Goal: Answer question/provide support: Share knowledge or assist other users

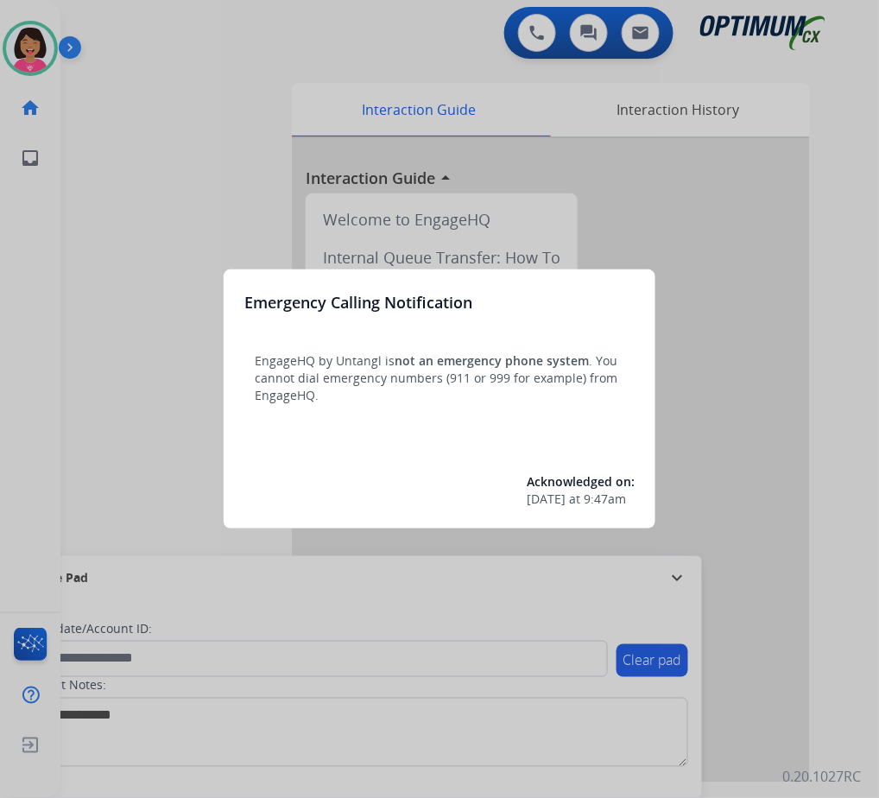
click at [207, 247] on div at bounding box center [439, 399] width 879 height 798
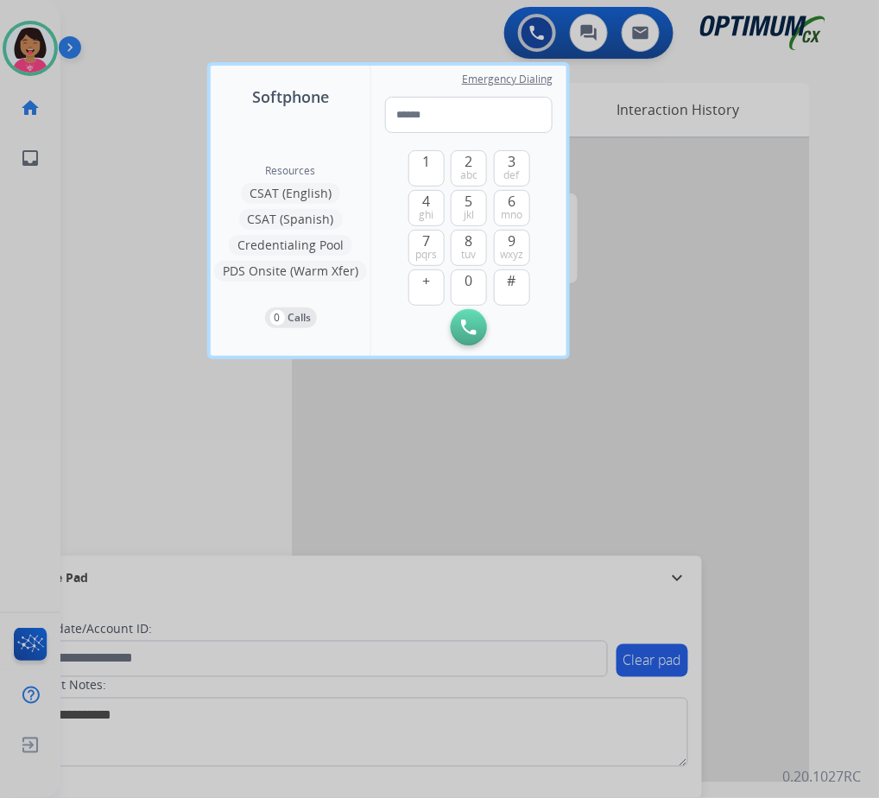
click at [214, 250] on div "Resources CSAT (English) CSAT (Spanish) Credentialing Pool PDS Onsite (Warm Xfe…" at bounding box center [291, 232] width 160 height 247
click at [85, 146] on div at bounding box center [439, 399] width 879 height 798
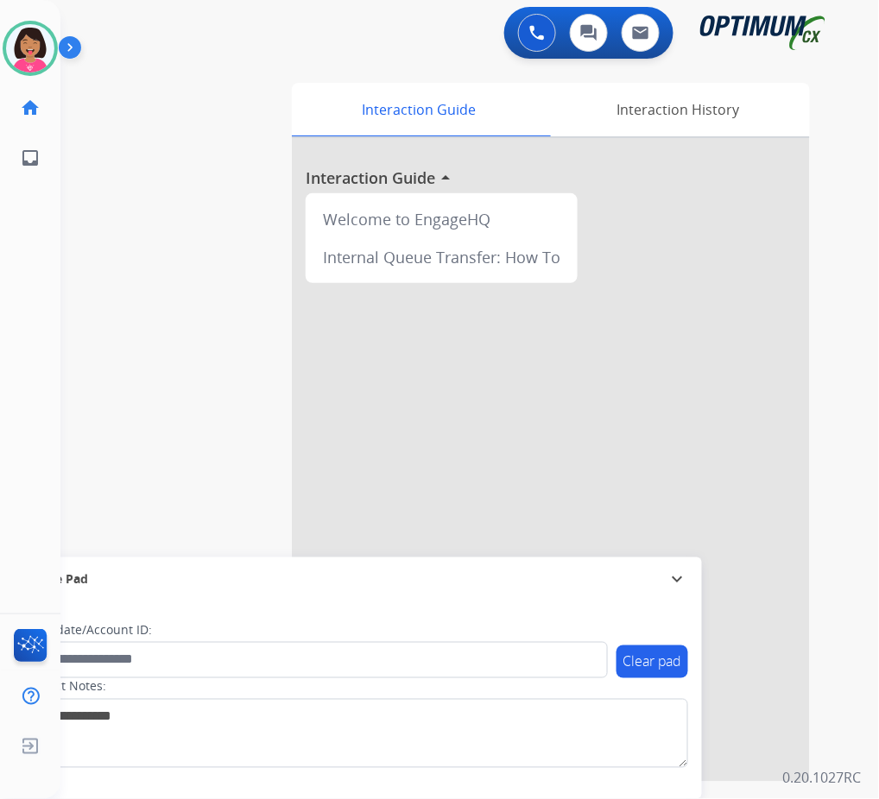
drag, startPoint x: 91, startPoint y: 248, endPoint x: 97, endPoint y: 267, distance: 19.7
click at [91, 254] on div "swap_horiz Break voice bridge close_fullscreen Connect 3-Way Call merge_type Se…" at bounding box center [448, 422] width 777 height 720
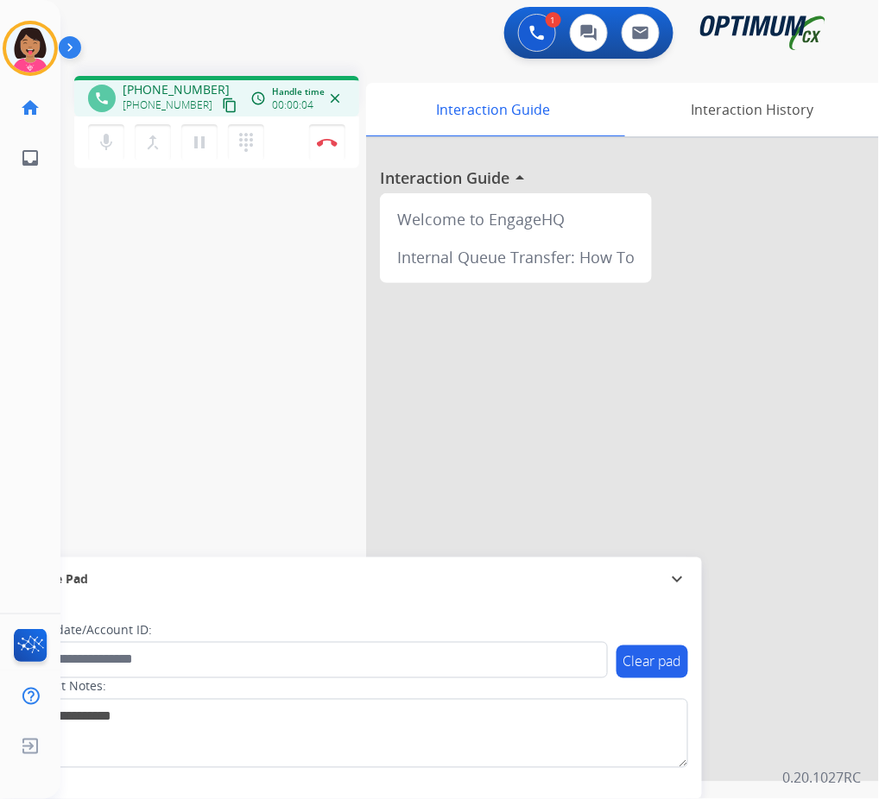
click at [222, 104] on mat-icon "content_copy" at bounding box center [230, 106] width 16 height 16
click at [222, 100] on mat-icon "content_copy" at bounding box center [230, 106] width 16 height 16
click at [101, 135] on mat-icon "mic" at bounding box center [106, 142] width 21 height 21
click at [103, 138] on mat-icon "mic_off" at bounding box center [106, 142] width 21 height 21
click at [24, 339] on div "Del Busy Edit Avatar Agent: [PERSON_NAME] Profile: OCX Training home Home Home …" at bounding box center [30, 399] width 60 height 799
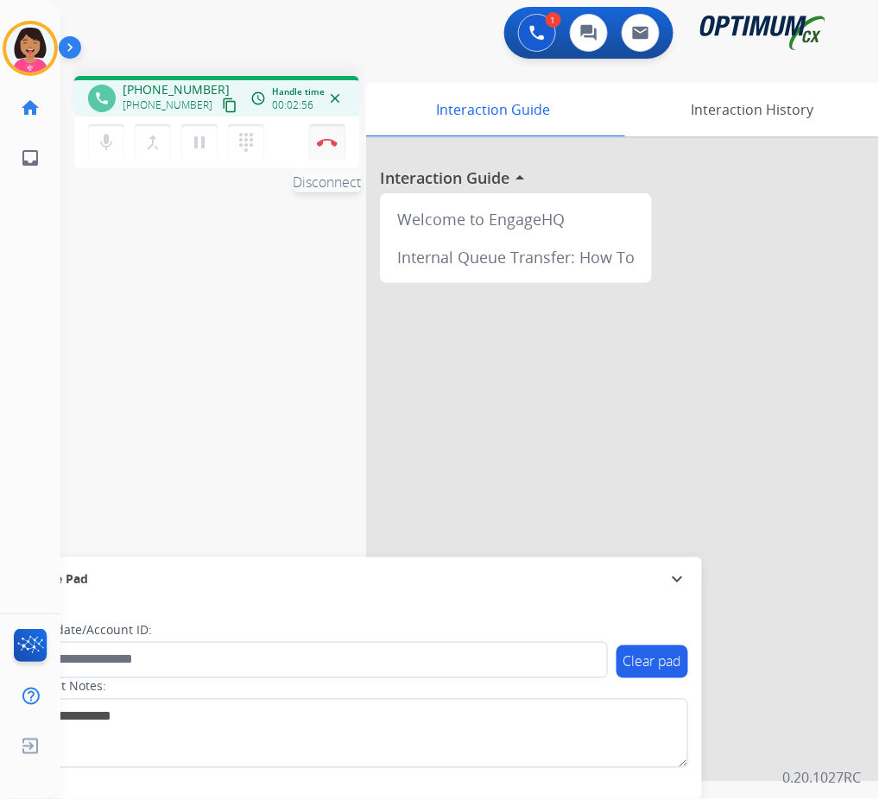
click at [331, 131] on button "Disconnect" at bounding box center [327, 142] width 36 height 36
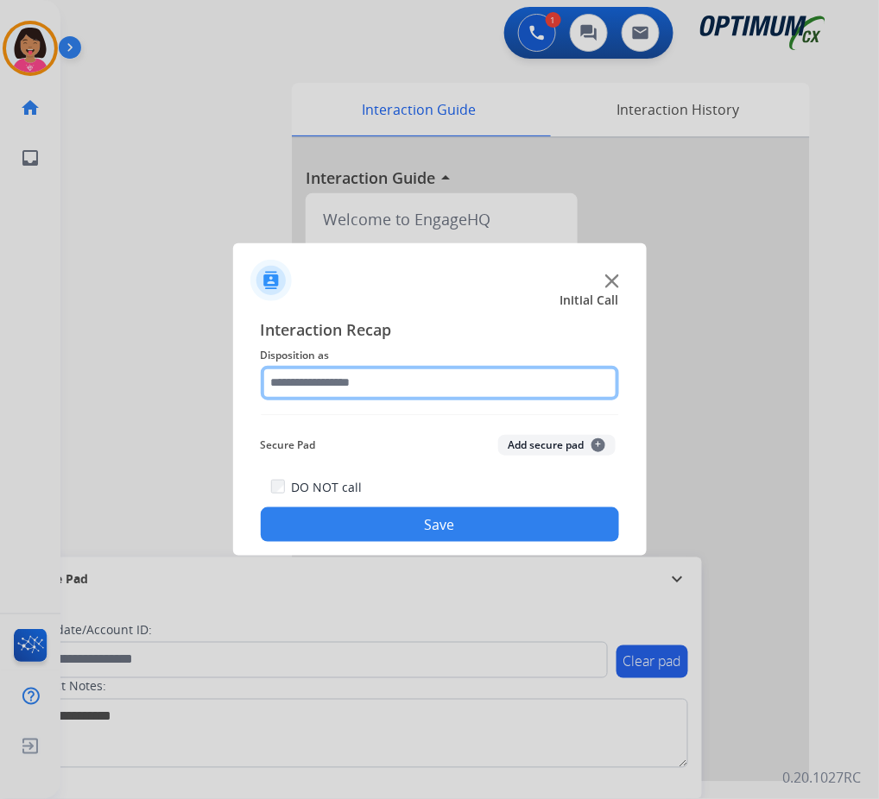
click at [373, 382] on input "text" at bounding box center [440, 383] width 358 height 35
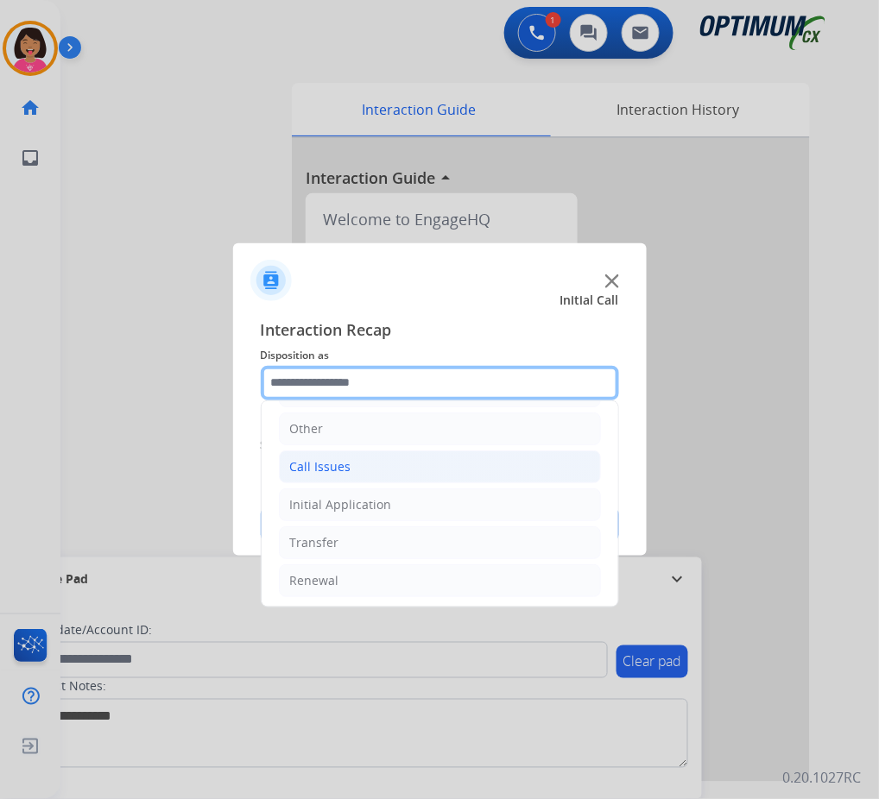
scroll to position [118, 0]
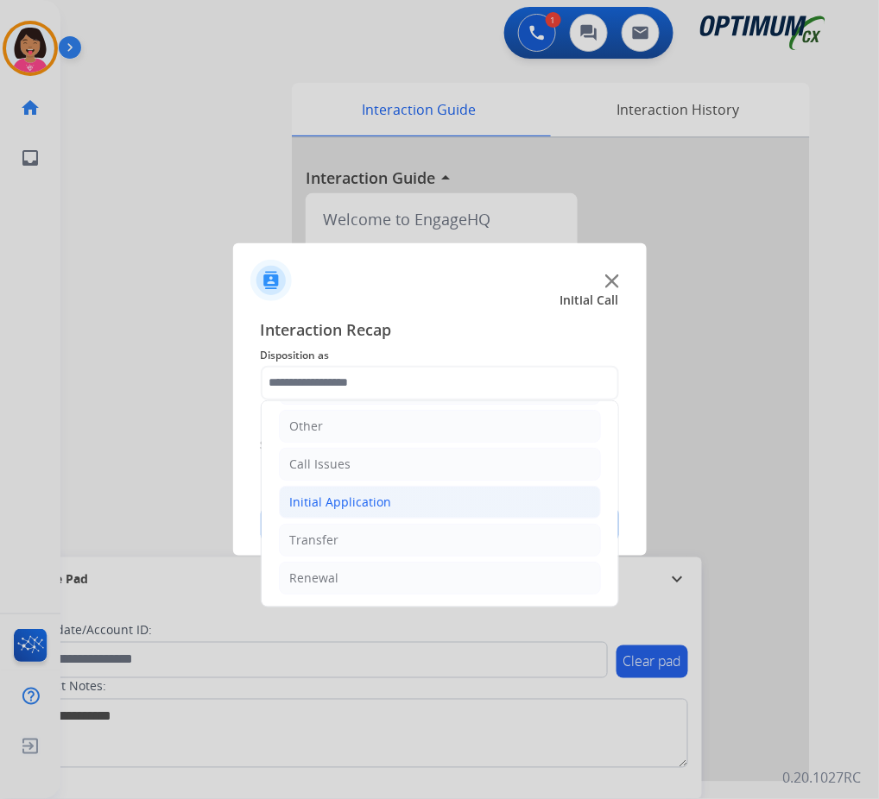
click at [394, 494] on li "Initial Application" at bounding box center [440, 502] width 322 height 33
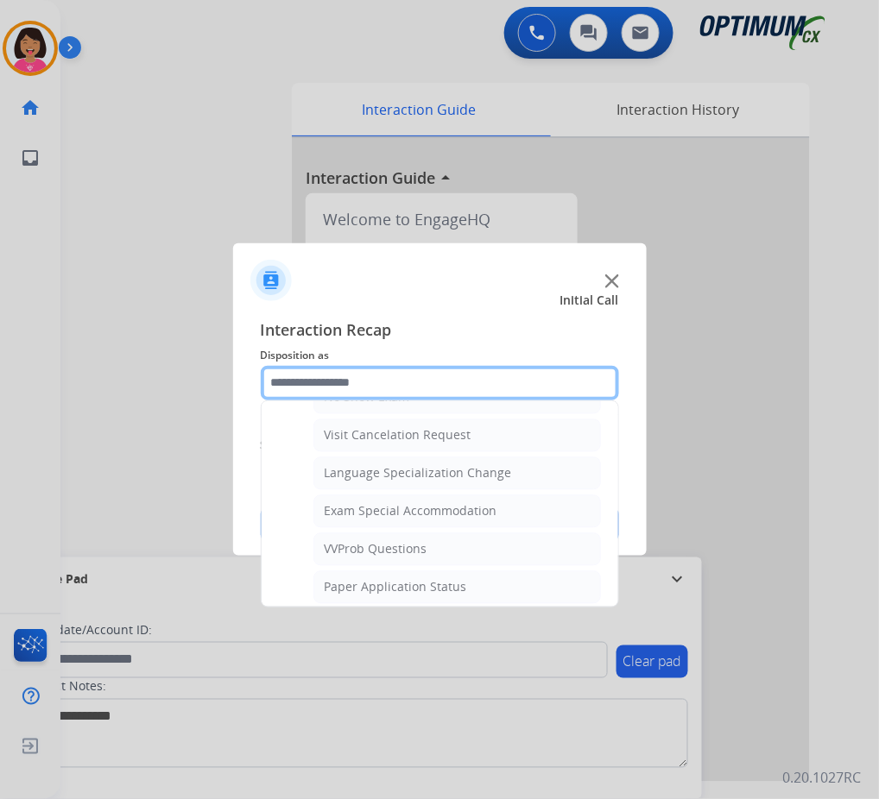
scroll to position [924, 0]
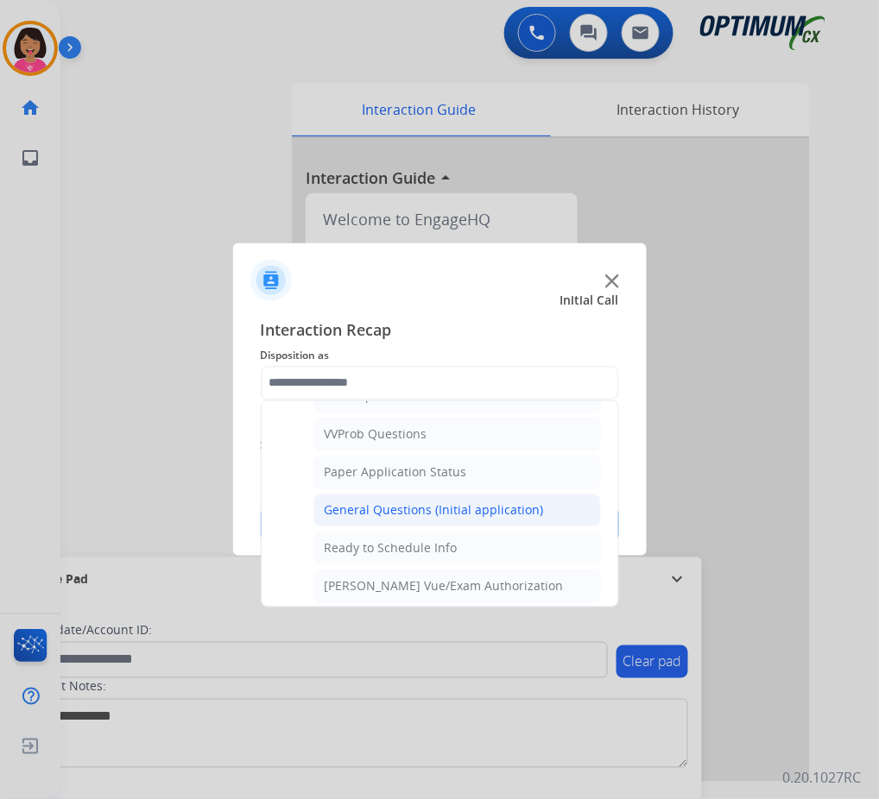
click at [416, 518] on div "General Questions (Initial application)" at bounding box center [434, 510] width 219 height 17
type input "**********"
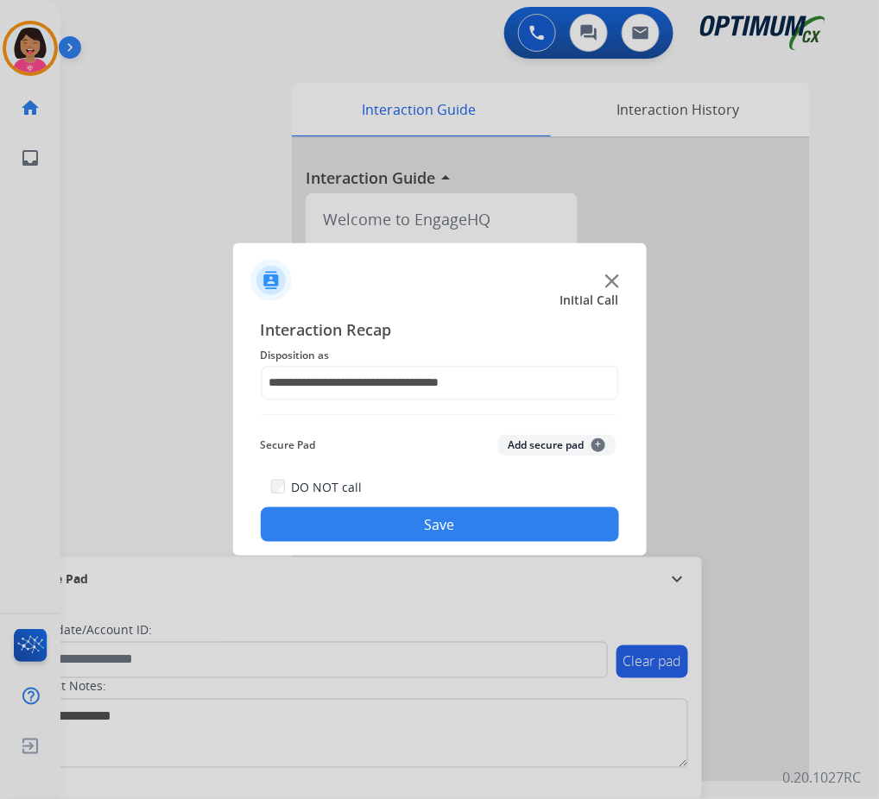
click at [418, 521] on button "Save" at bounding box center [440, 525] width 358 height 35
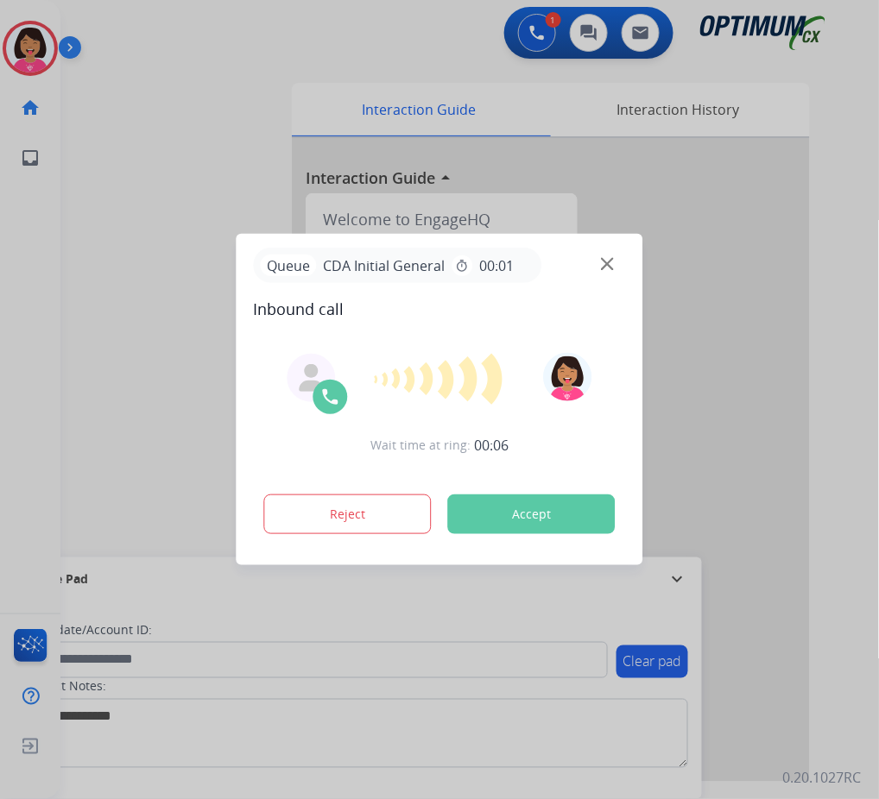
click at [73, 242] on div at bounding box center [439, 399] width 879 height 799
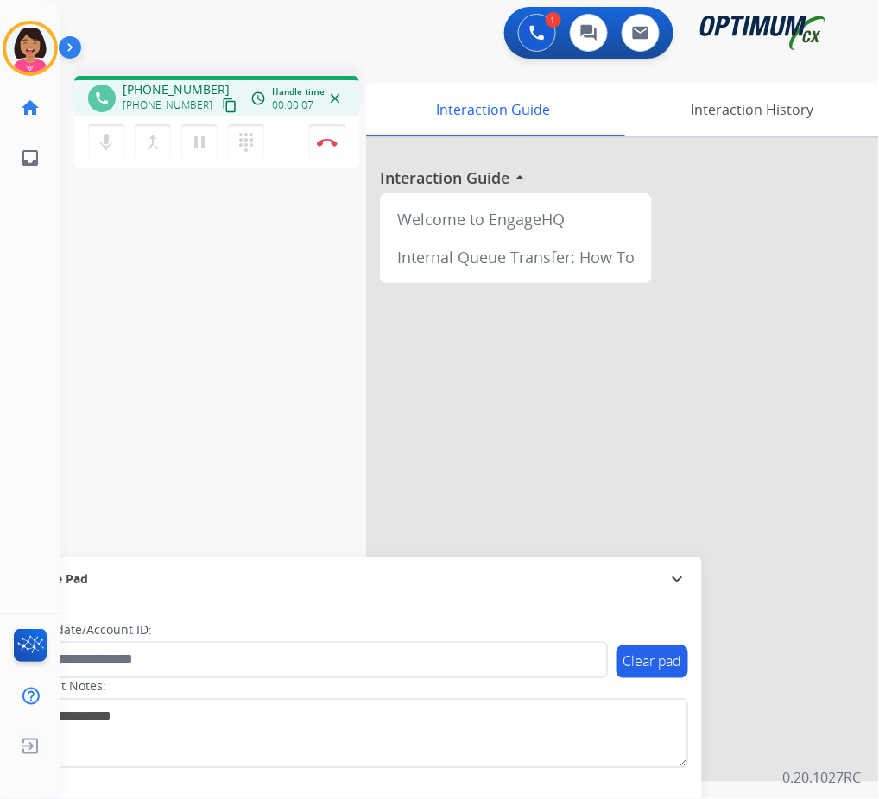
drag, startPoint x: 380, startPoint y: 101, endPoint x: 205, endPoint y: 110, distance: 174.6
click at [222, 110] on mat-icon "content_copy" at bounding box center [230, 106] width 16 height 16
click at [73, 228] on div "phone [PHONE_NUMBER] [PHONE_NUMBER] content_copy access_time Call metrics Queue…" at bounding box center [448, 422] width 777 height 720
drag, startPoint x: 108, startPoint y: 139, endPoint x: 170, endPoint y: 167, distance: 68.0
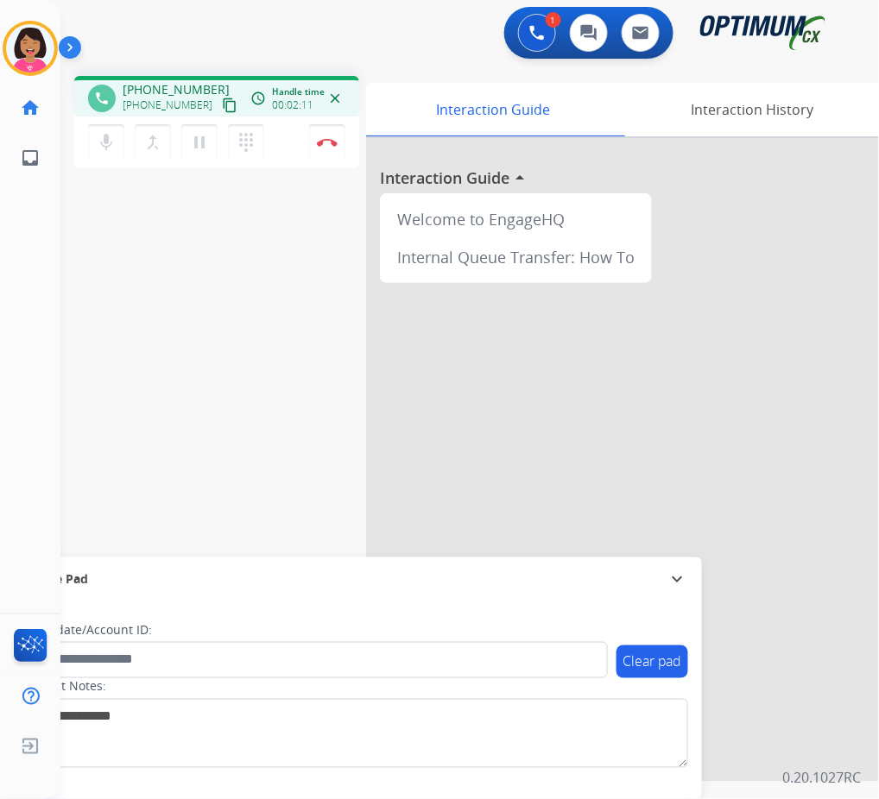
click at [111, 140] on mat-icon "mic" at bounding box center [106, 142] width 21 height 21
click at [204, 150] on mat-icon "pause" at bounding box center [199, 142] width 21 height 21
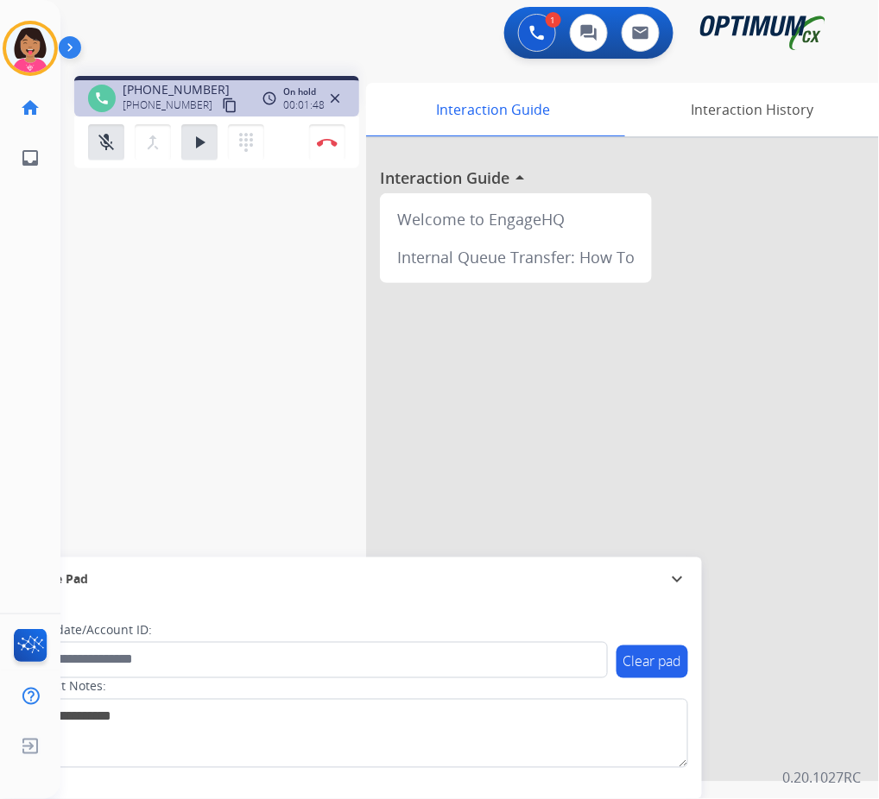
click at [99, 179] on div "phone [PHONE_NUMBER] [PHONE_NUMBER] content_copy access_time Call metrics Queue…" at bounding box center [448, 422] width 777 height 720
drag, startPoint x: 110, startPoint y: 143, endPoint x: 156, endPoint y: 152, distance: 46.6
click at [111, 143] on mat-icon "mic_off" at bounding box center [106, 142] width 21 height 21
click at [189, 154] on button "play_arrow Hold" at bounding box center [199, 142] width 36 height 36
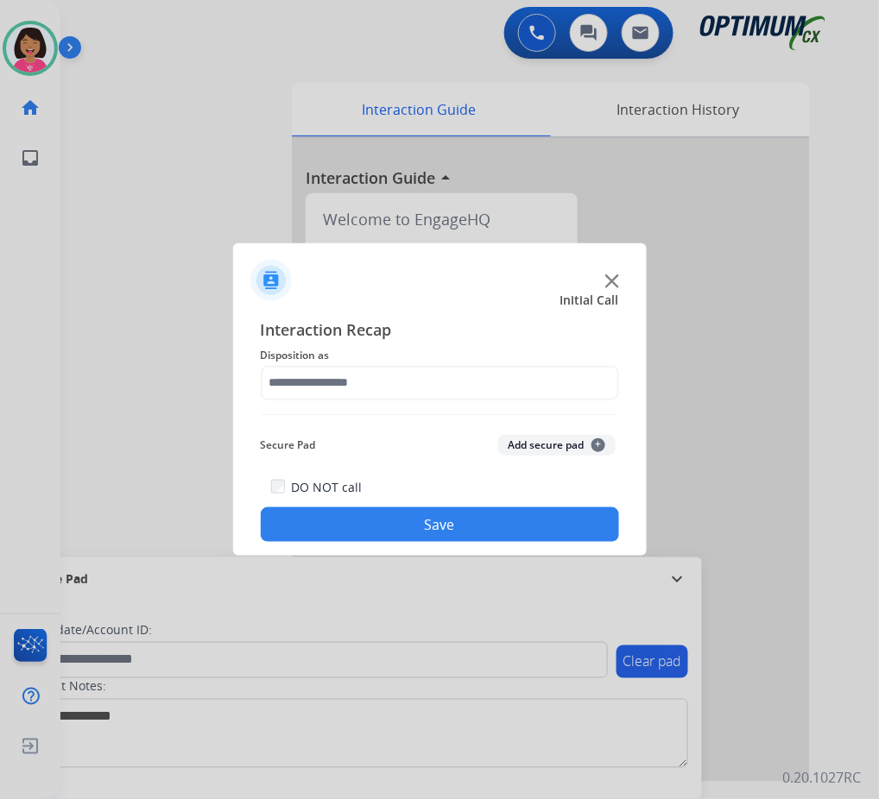
click at [72, 277] on div at bounding box center [439, 399] width 879 height 799
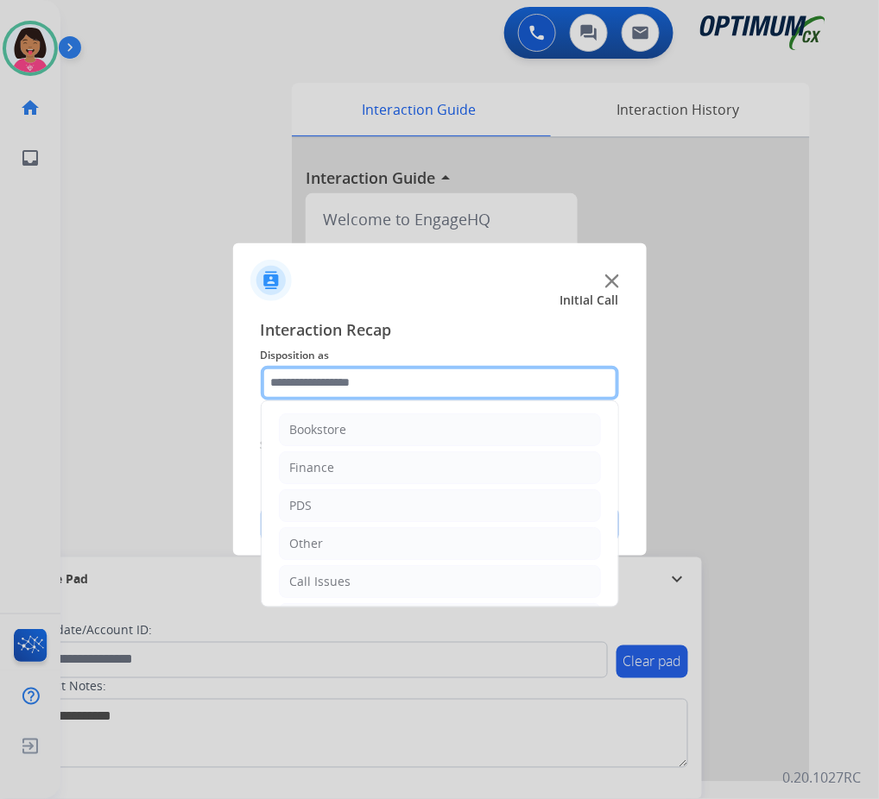
click at [489, 385] on input "text" at bounding box center [440, 383] width 358 height 35
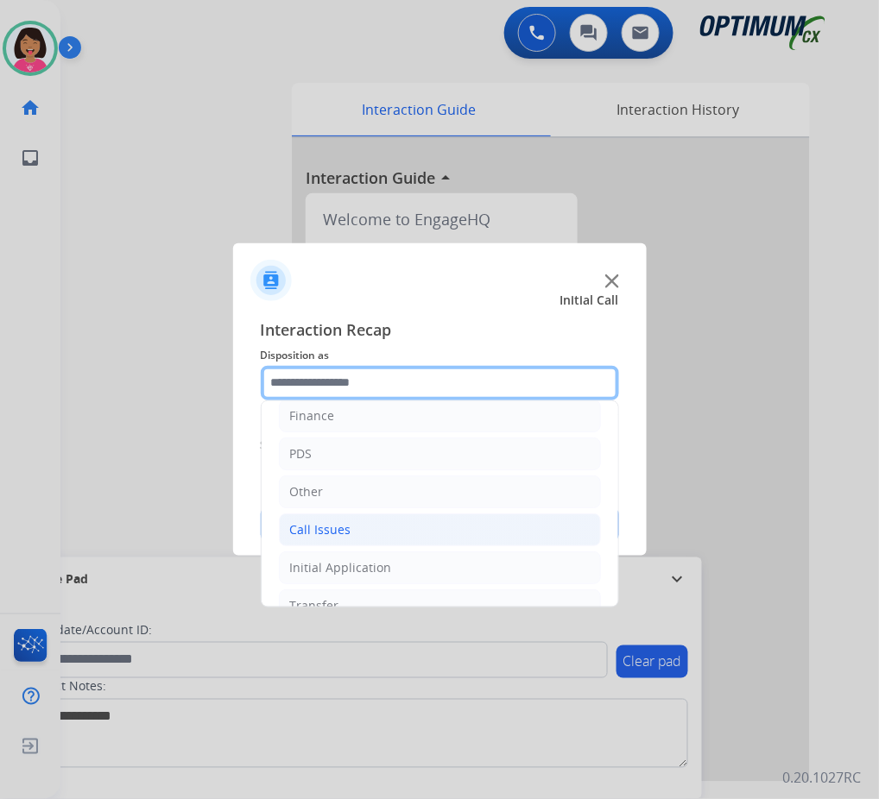
scroll to position [118, 0]
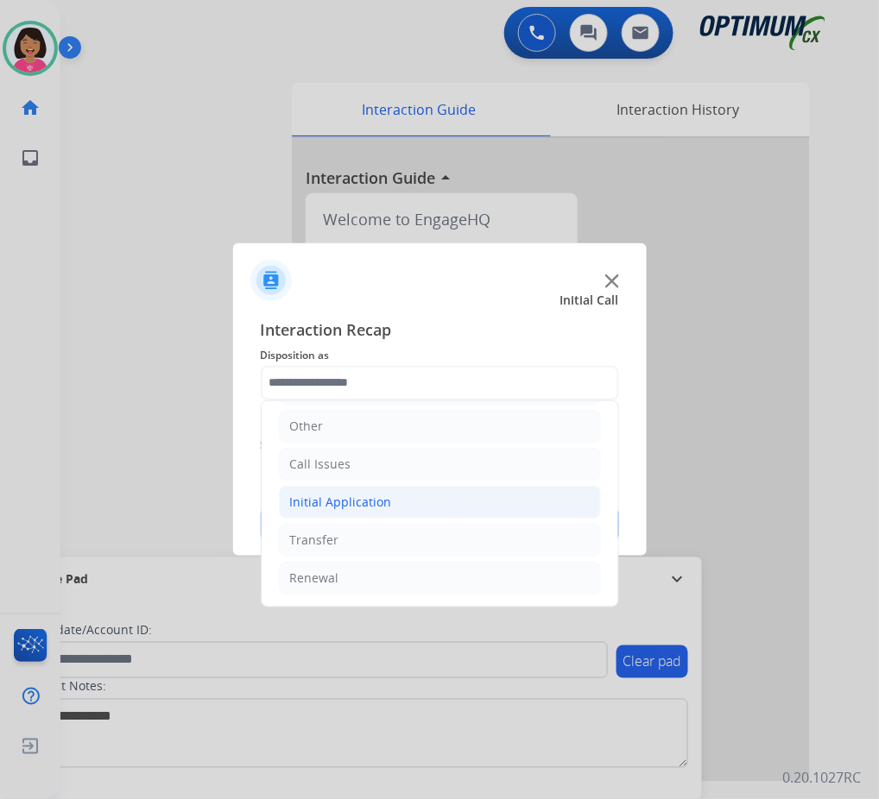
click at [439, 510] on li "Initial Application" at bounding box center [440, 502] width 322 height 33
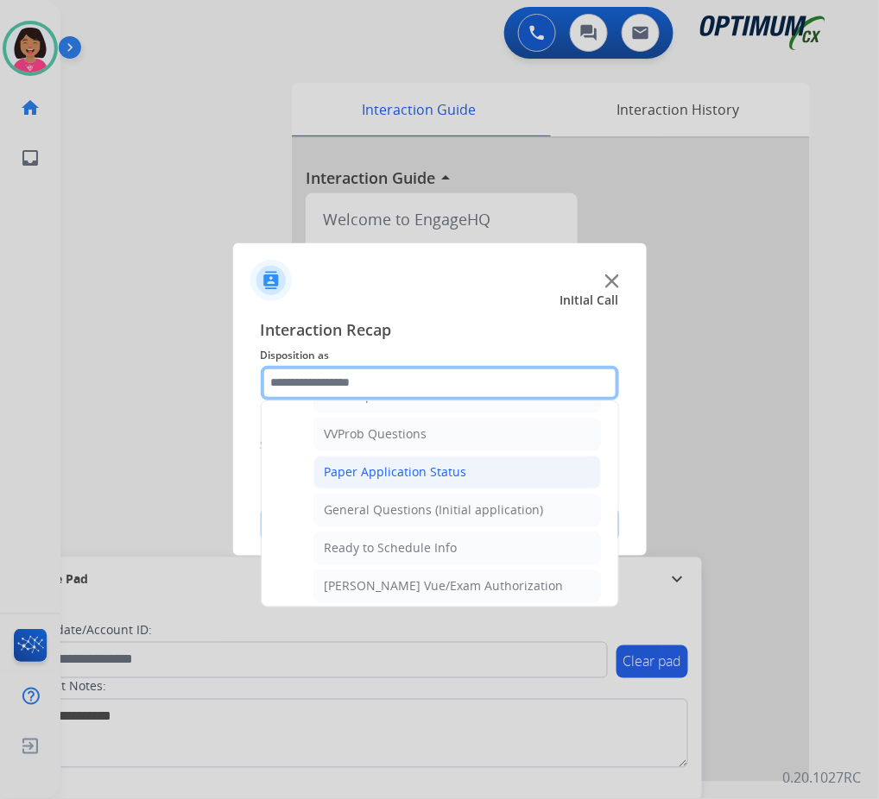
scroll to position [809, 0]
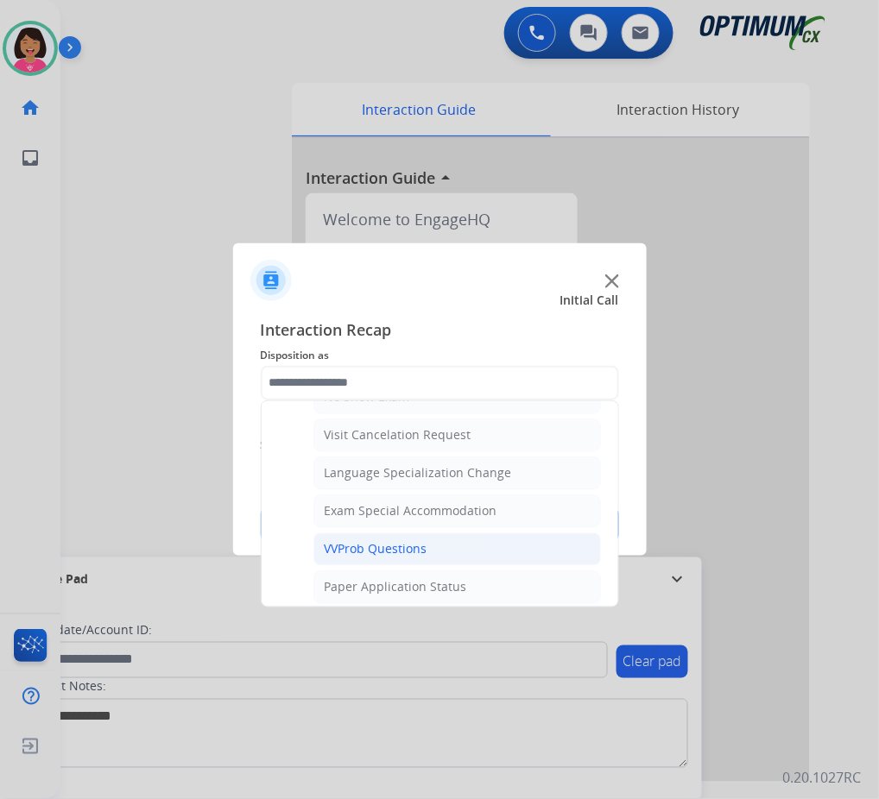
click at [423, 554] on div "VVProb Questions" at bounding box center [376, 549] width 103 height 17
type input "**********"
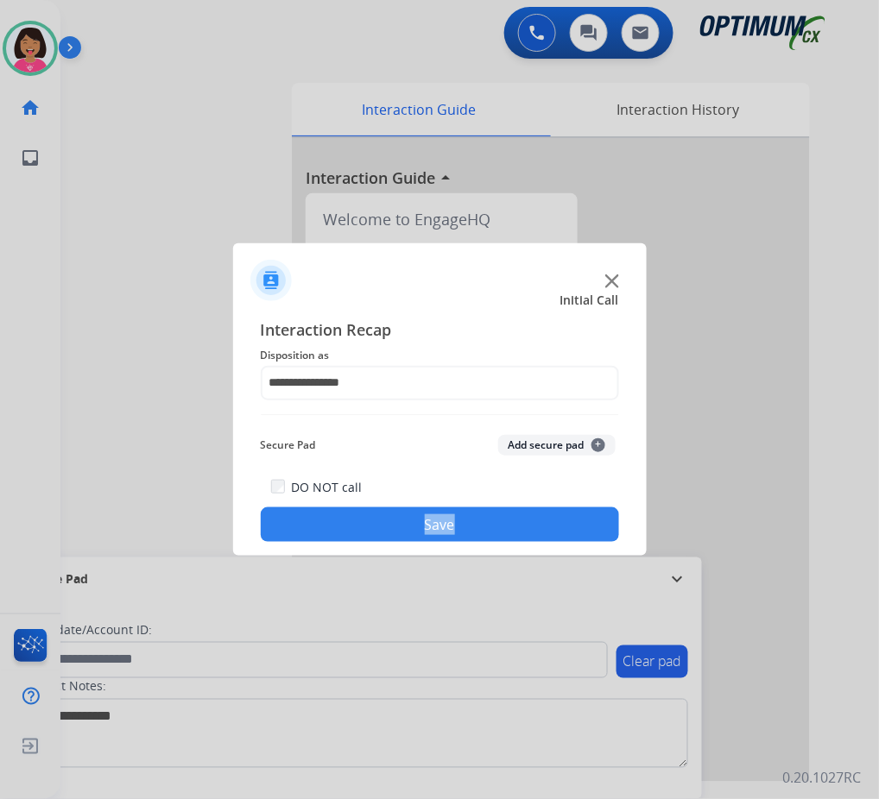
click at [423, 554] on div "**********" at bounding box center [439, 430] width 413 height 253
click at [438, 521] on button "Save" at bounding box center [440, 525] width 358 height 35
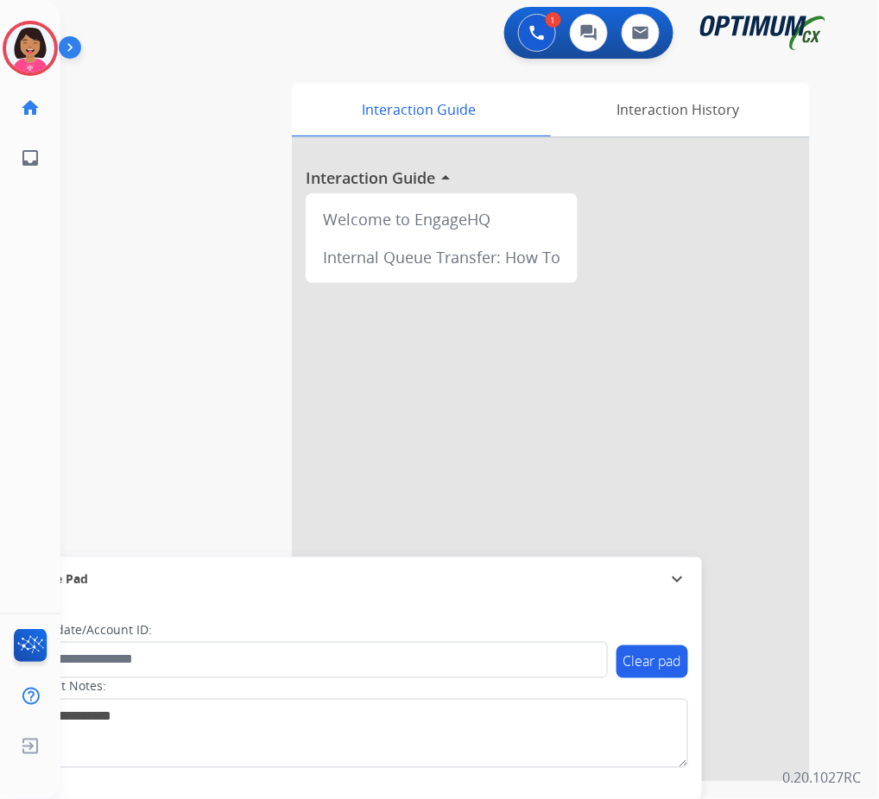
click at [77, 316] on div at bounding box center [439, 399] width 879 height 799
click at [610, 262] on img at bounding box center [607, 264] width 13 height 13
click at [33, 48] on img at bounding box center [30, 48] width 48 height 48
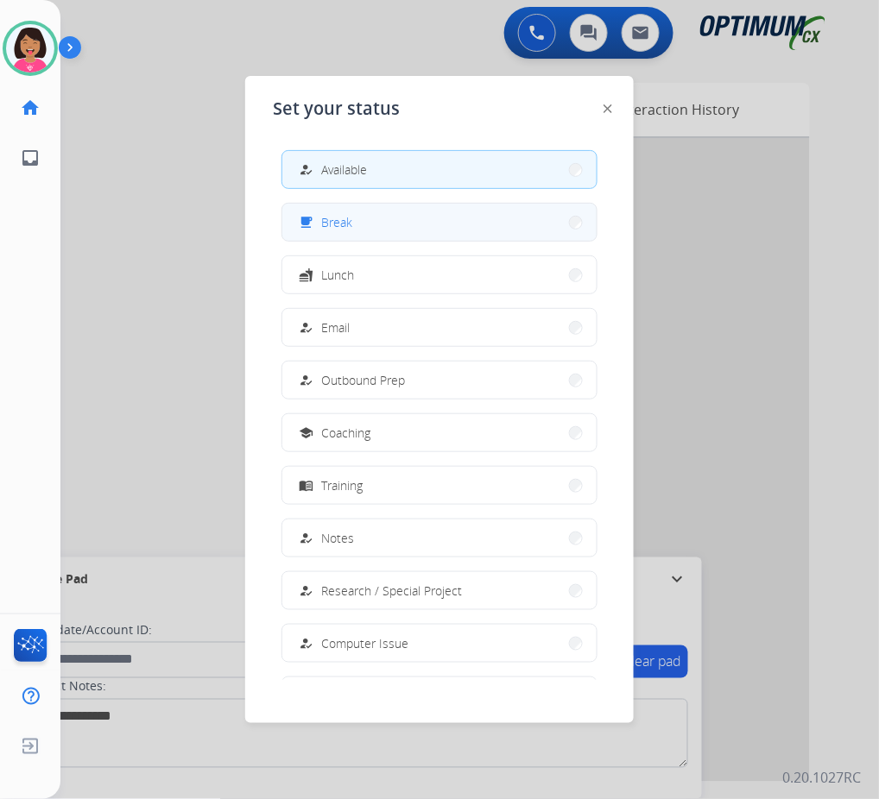
click at [445, 218] on button "free_breakfast Break" at bounding box center [439, 222] width 314 height 37
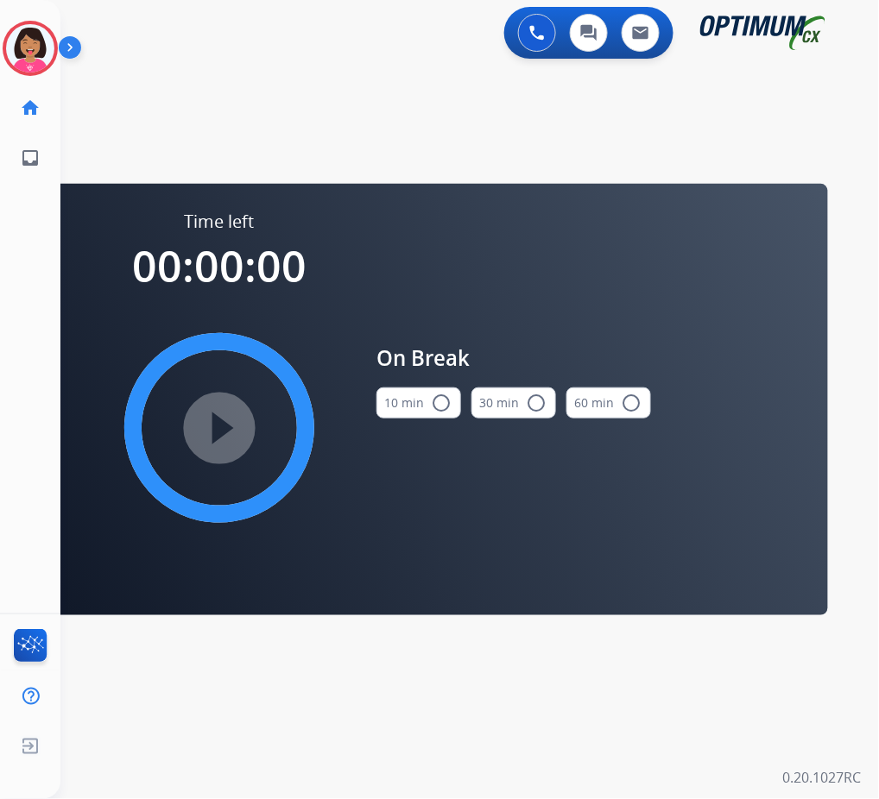
click at [439, 388] on button "10 min radio_button_unchecked" at bounding box center [418, 403] width 85 height 31
click at [41, 48] on img at bounding box center [30, 48] width 48 height 48
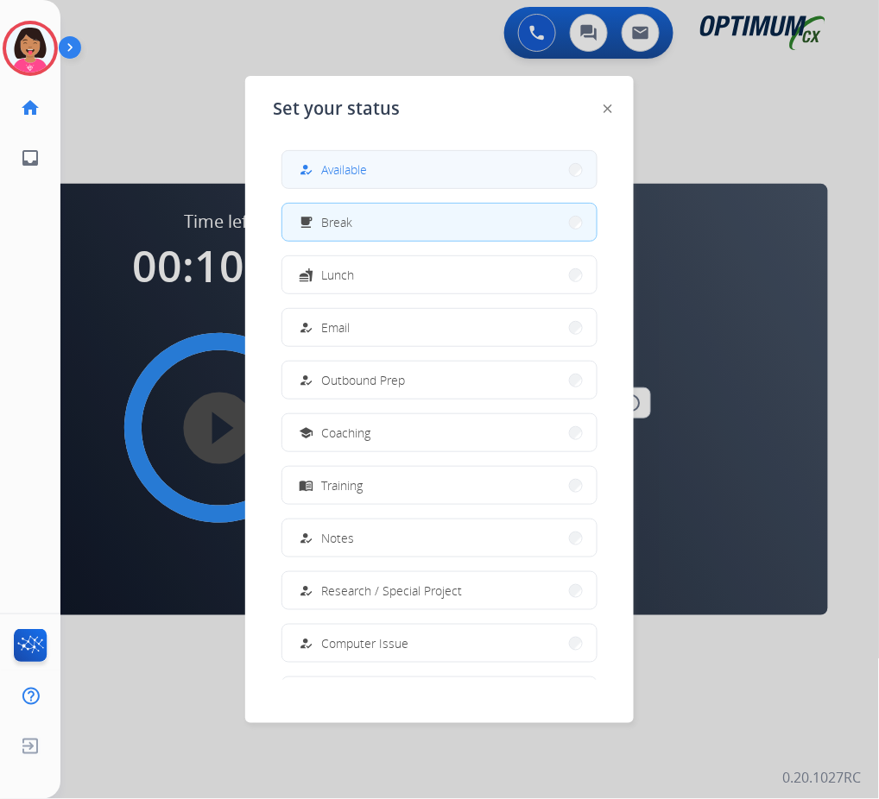
click at [362, 172] on span "Available" at bounding box center [344, 170] width 46 height 18
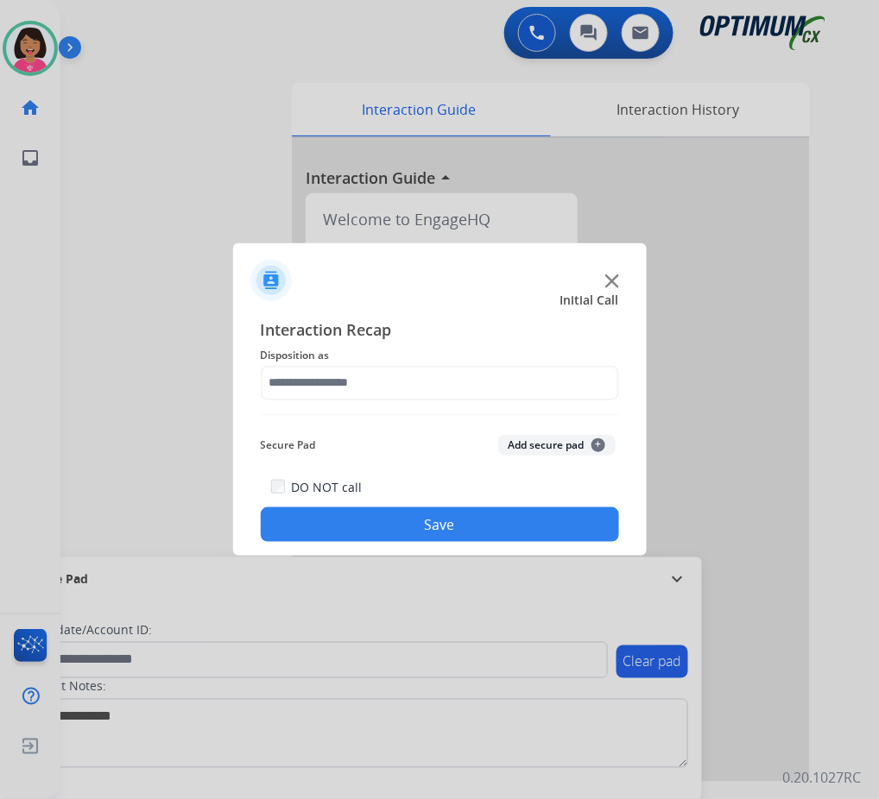
click at [393, 342] on span "Interaction Recap" at bounding box center [440, 332] width 358 height 28
click at [615, 281] on img at bounding box center [612, 281] width 14 height 14
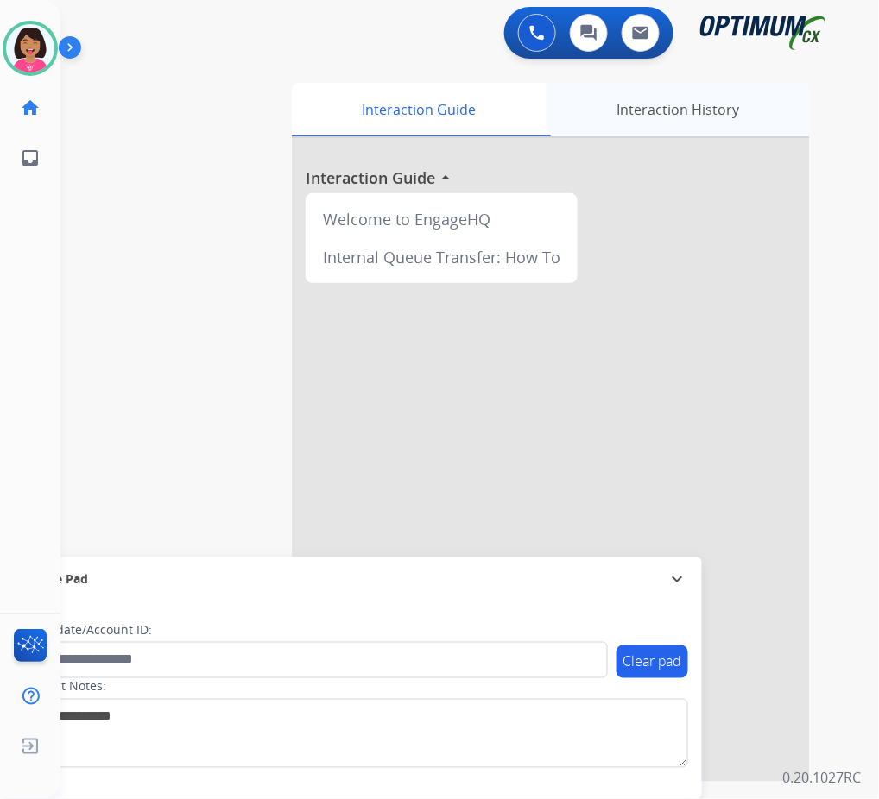
click at [691, 100] on div "Interaction History" at bounding box center [677, 110] width 263 height 54
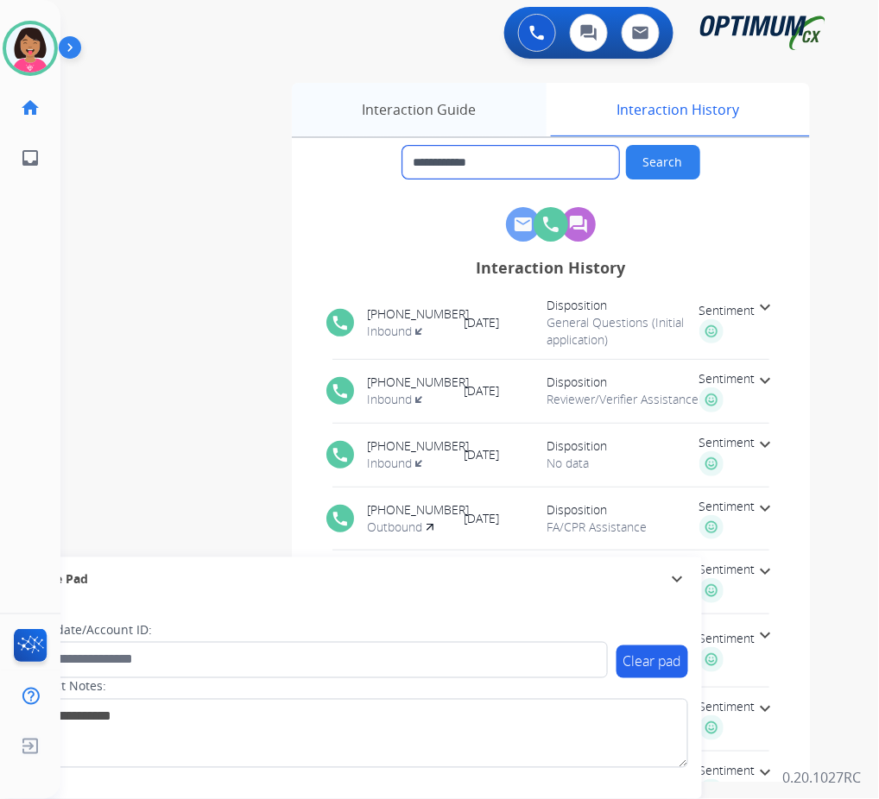
drag, startPoint x: 566, startPoint y: 164, endPoint x: 428, endPoint y: 134, distance: 141.4
click at [428, 134] on div "**********" at bounding box center [551, 432] width 518 height 699
drag, startPoint x: 428, startPoint y: 134, endPoint x: 432, endPoint y: 161, distance: 27.8
click at [432, 161] on div "**********" at bounding box center [551, 432] width 518 height 699
drag, startPoint x: 432, startPoint y: 161, endPoint x: 486, endPoint y: 177, distance: 56.6
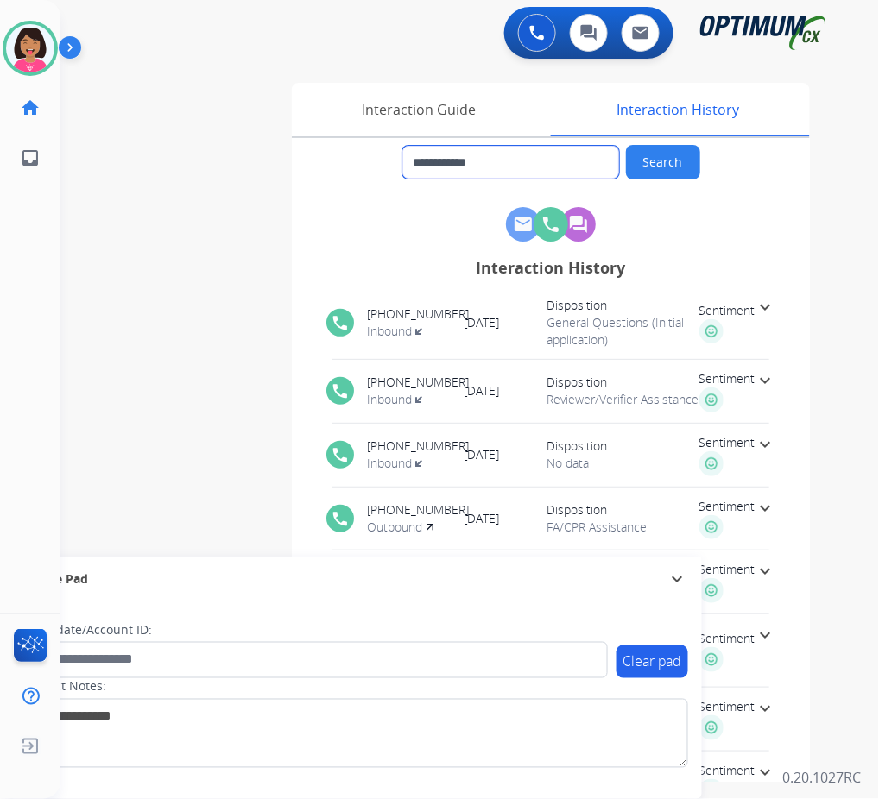
click at [486, 177] on input "**********" at bounding box center [510, 162] width 217 height 33
click at [492, 178] on input "**********" at bounding box center [510, 162] width 217 height 33
click at [691, 101] on div "Interaction History" at bounding box center [677, 110] width 263 height 54
click at [476, 119] on div "Interaction Guide" at bounding box center [419, 110] width 255 height 54
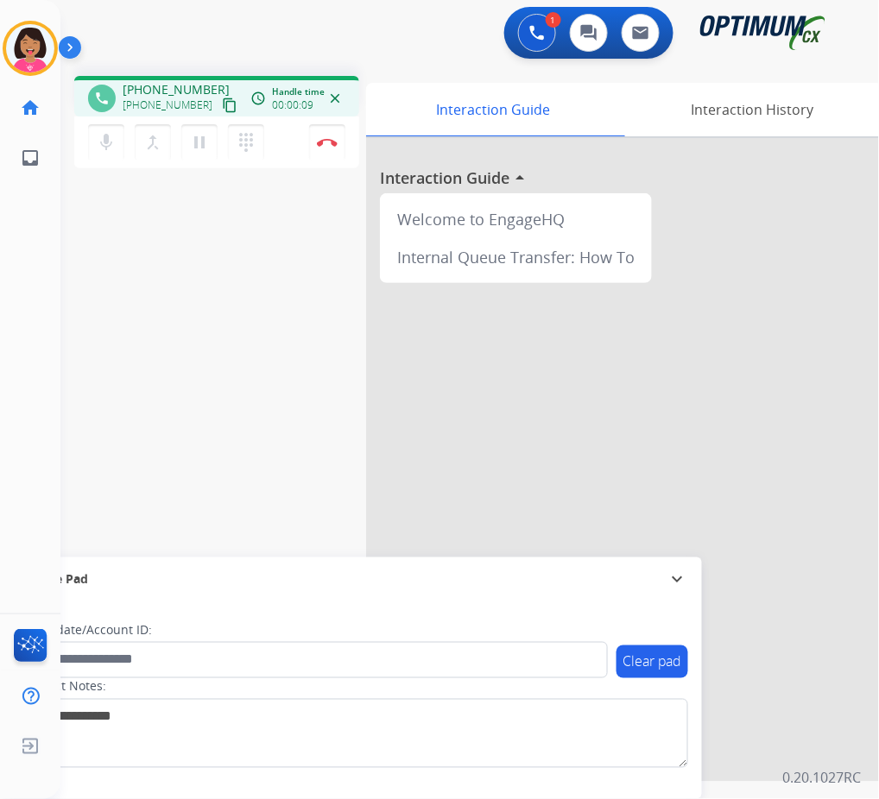
click at [222, 107] on mat-icon "content_copy" at bounding box center [230, 106] width 16 height 16
click at [30, 341] on div "Del Busy Edit Avatar Agent: [PERSON_NAME] Profile: OCX Training home Home Home …" at bounding box center [30, 399] width 60 height 799
click at [330, 129] on button "Disconnect" at bounding box center [327, 142] width 36 height 36
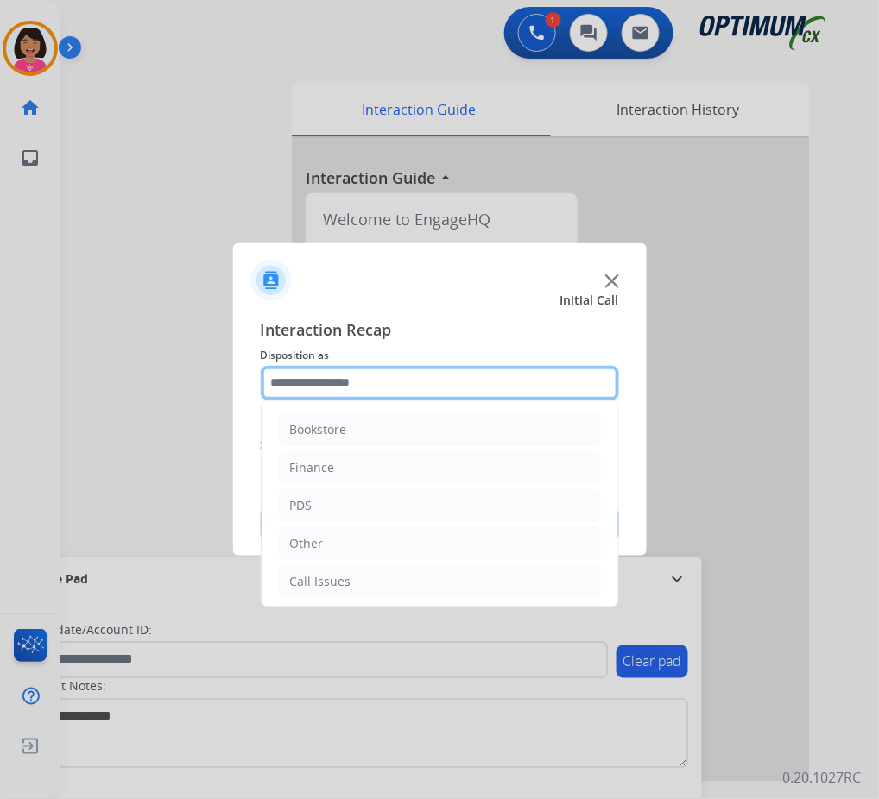
click at [361, 384] on input "text" at bounding box center [440, 383] width 358 height 35
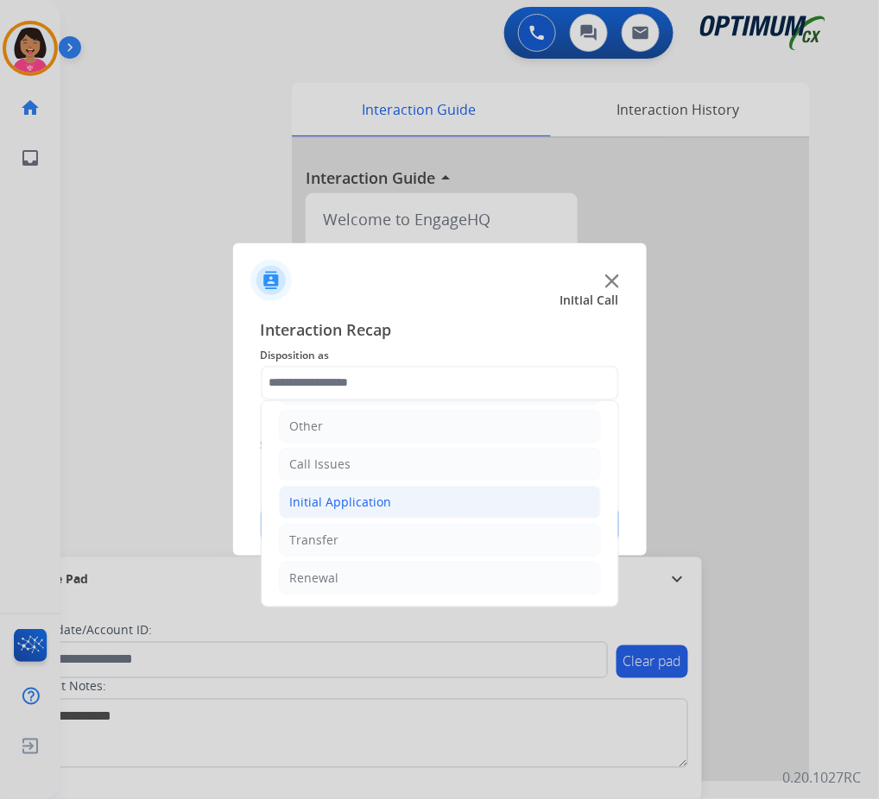
click at [377, 494] on div "Initial Application" at bounding box center [341, 502] width 102 height 17
click at [374, 496] on div "Initial Application" at bounding box center [341, 501] width 102 height 17
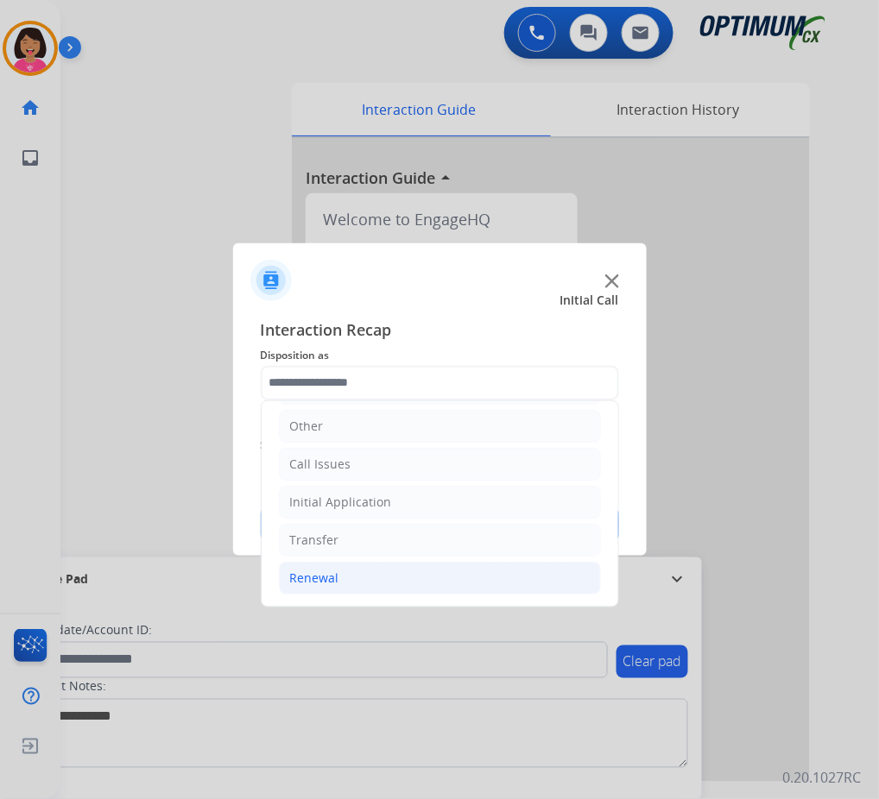
click at [363, 572] on li "Renewal" at bounding box center [440, 578] width 322 height 33
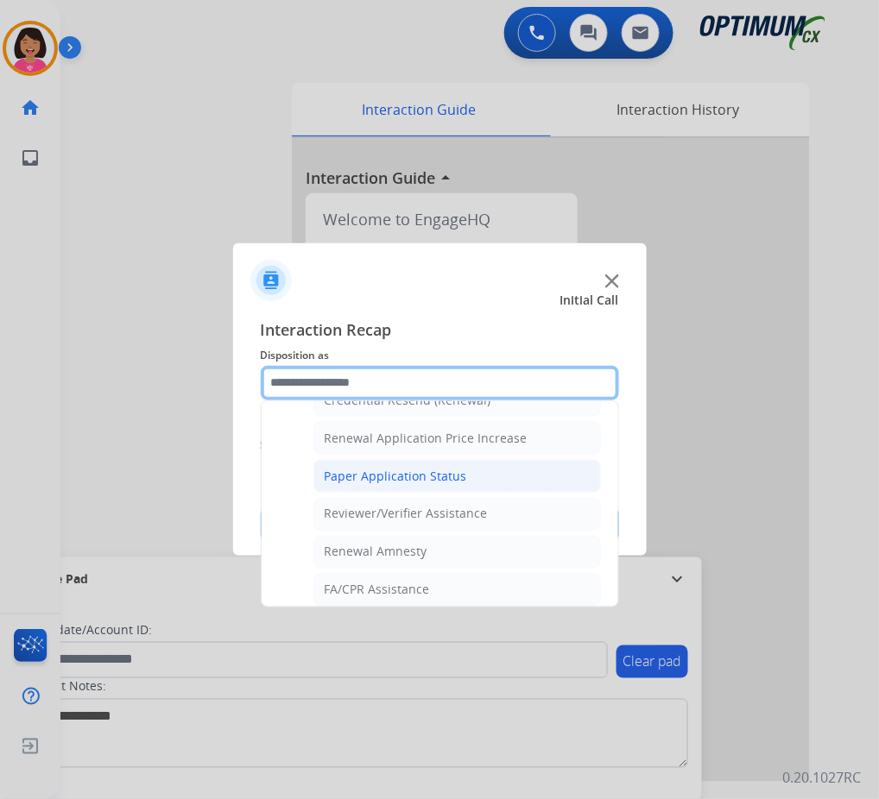
scroll to position [464, 0]
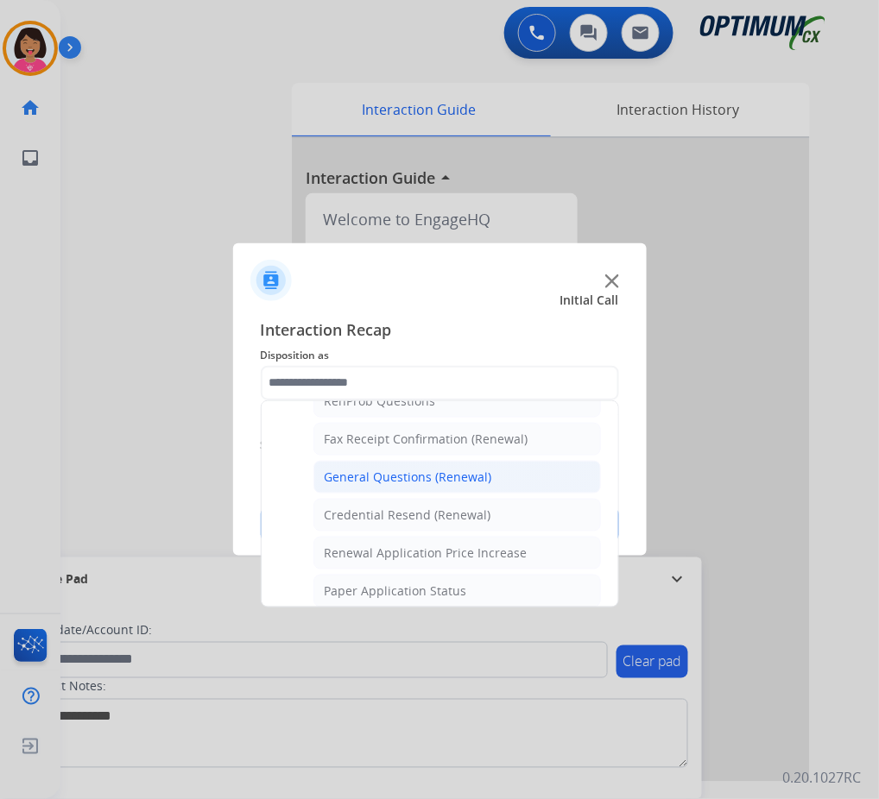
click at [391, 482] on div "General Questions (Renewal)" at bounding box center [408, 477] width 167 height 17
type input "**********"
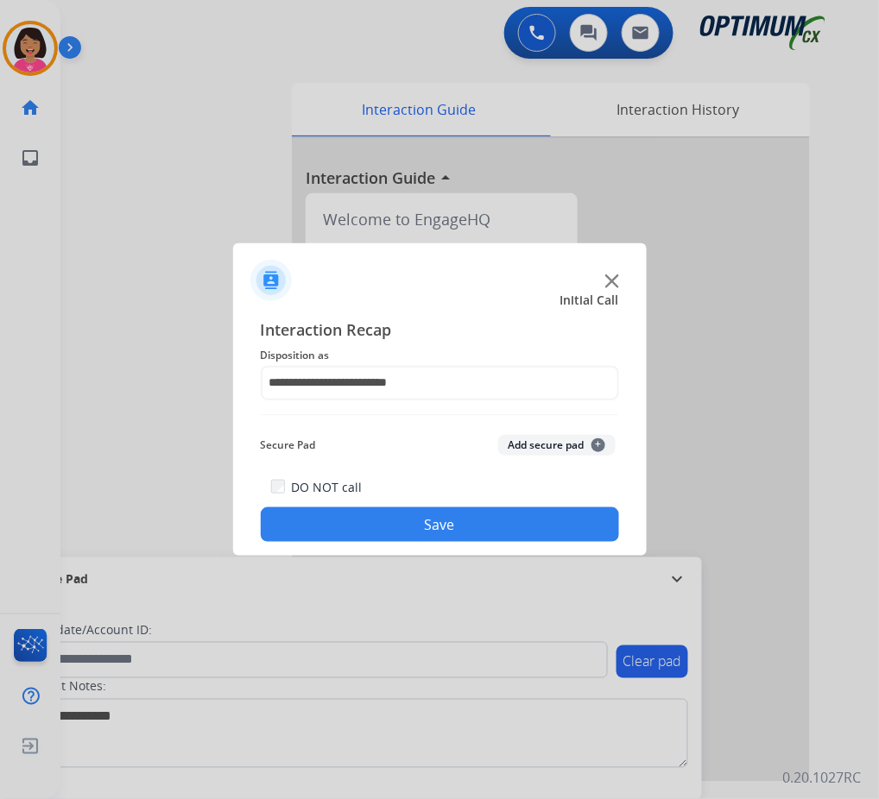
click at [408, 543] on div "**********" at bounding box center [439, 430] width 413 height 253
click at [418, 527] on button "Save" at bounding box center [440, 525] width 358 height 35
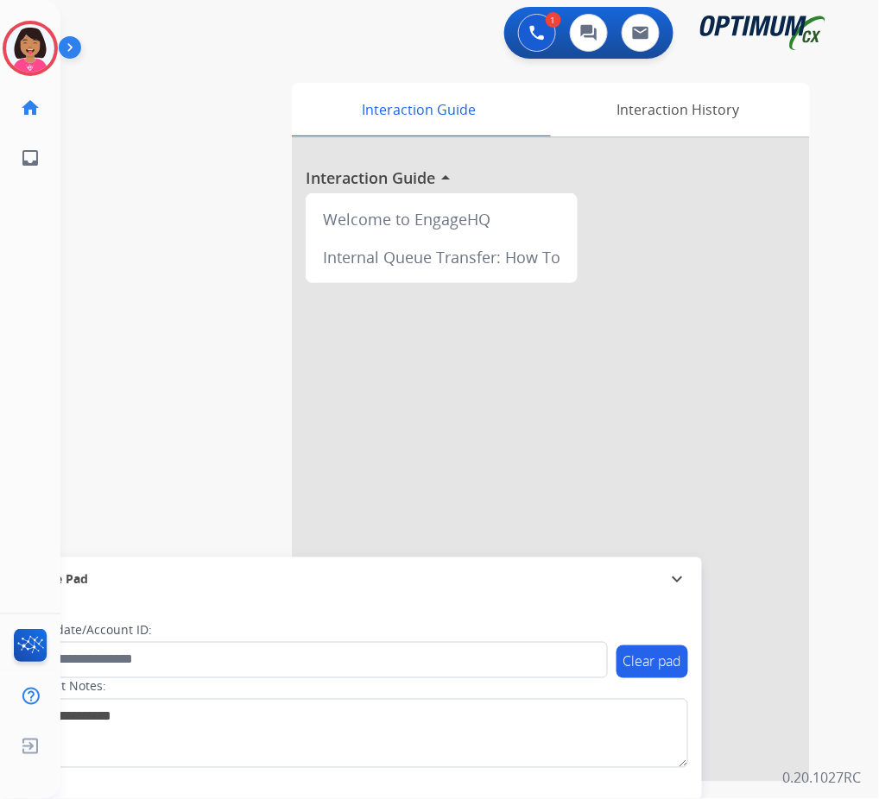
click at [610, 261] on img at bounding box center [607, 264] width 13 height 13
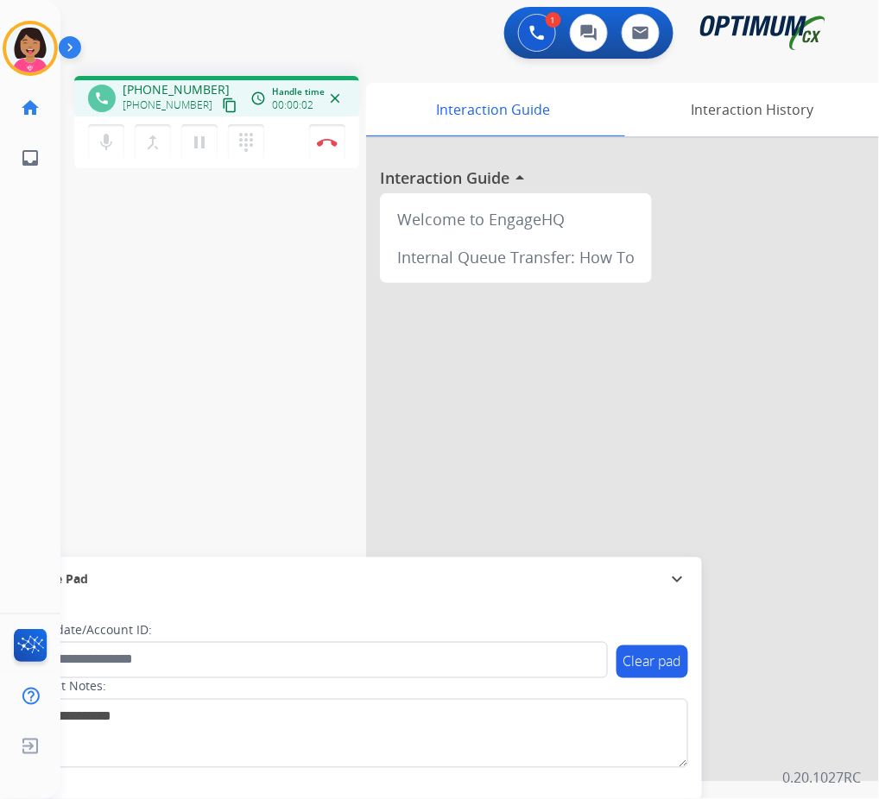
click at [222, 108] on mat-icon "content_copy" at bounding box center [230, 106] width 16 height 16
click at [104, 148] on mat-icon "mic" at bounding box center [106, 142] width 21 height 21
click at [109, 147] on mat-icon "mic_off" at bounding box center [106, 142] width 21 height 21
click at [111, 135] on mat-icon "mic" at bounding box center [106, 142] width 21 height 21
click at [198, 145] on mat-icon "pause" at bounding box center [199, 142] width 21 height 21
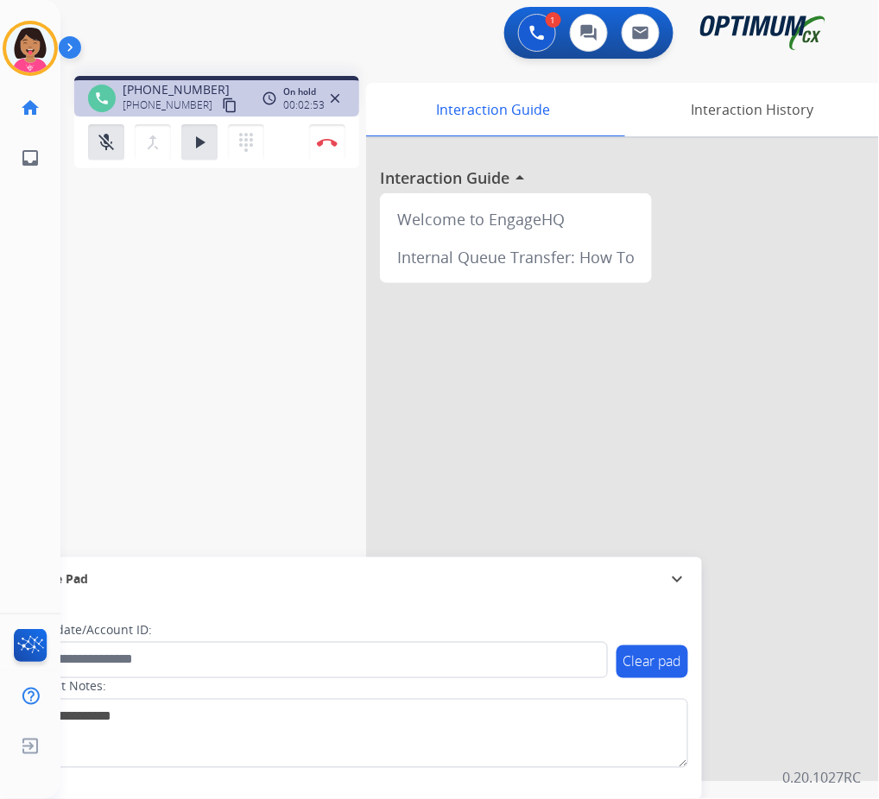
click at [54, 450] on div "Del Busy Edit Avatar Agent: [PERSON_NAME] Profile: OCX Training home Home Home …" at bounding box center [30, 399] width 60 height 799
click at [203, 142] on mat-icon "play_arrow" at bounding box center [199, 142] width 21 height 21
click at [110, 144] on mat-icon "mic_off" at bounding box center [106, 142] width 21 height 21
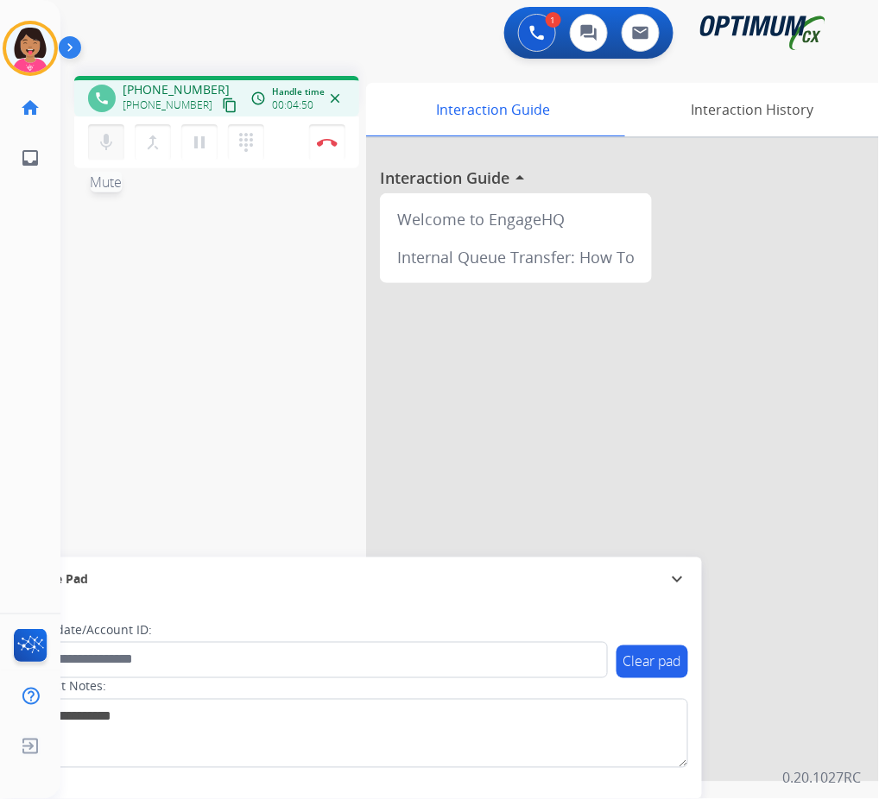
click at [111, 140] on mat-icon "mic" at bounding box center [106, 142] width 21 height 21
click at [197, 138] on mat-icon "pause" at bounding box center [199, 142] width 21 height 21
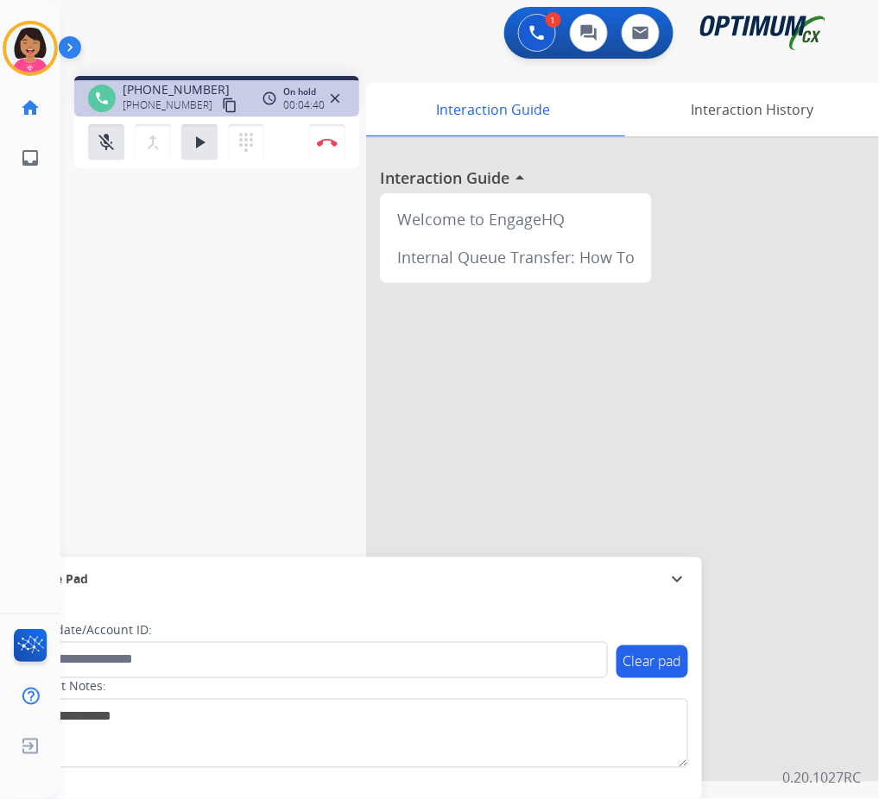
click at [70, 254] on div "phone [PHONE_NUMBER] [PHONE_NUMBER] content_copy access_time Call metrics Queue…" at bounding box center [448, 422] width 777 height 720
click at [111, 144] on mat-icon "mic_off" at bounding box center [106, 142] width 21 height 21
click at [111, 144] on mat-icon "mic" at bounding box center [106, 142] width 21 height 21
click at [100, 137] on mat-icon "mic_off" at bounding box center [106, 142] width 21 height 21
click at [198, 142] on mat-icon "play_arrow" at bounding box center [199, 142] width 21 height 21
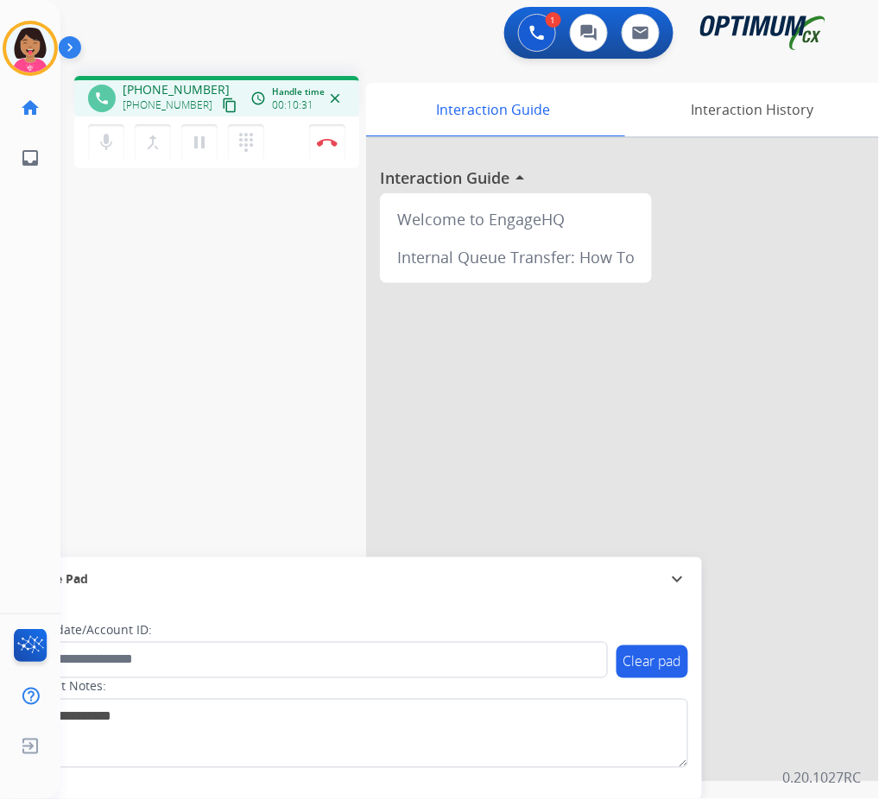
click at [77, 341] on div "phone [PHONE_NUMBER] [PHONE_NUMBER] content_copy access_time Call metrics Queue…" at bounding box center [448, 422] width 777 height 720
click at [337, 144] on img at bounding box center [327, 142] width 21 height 9
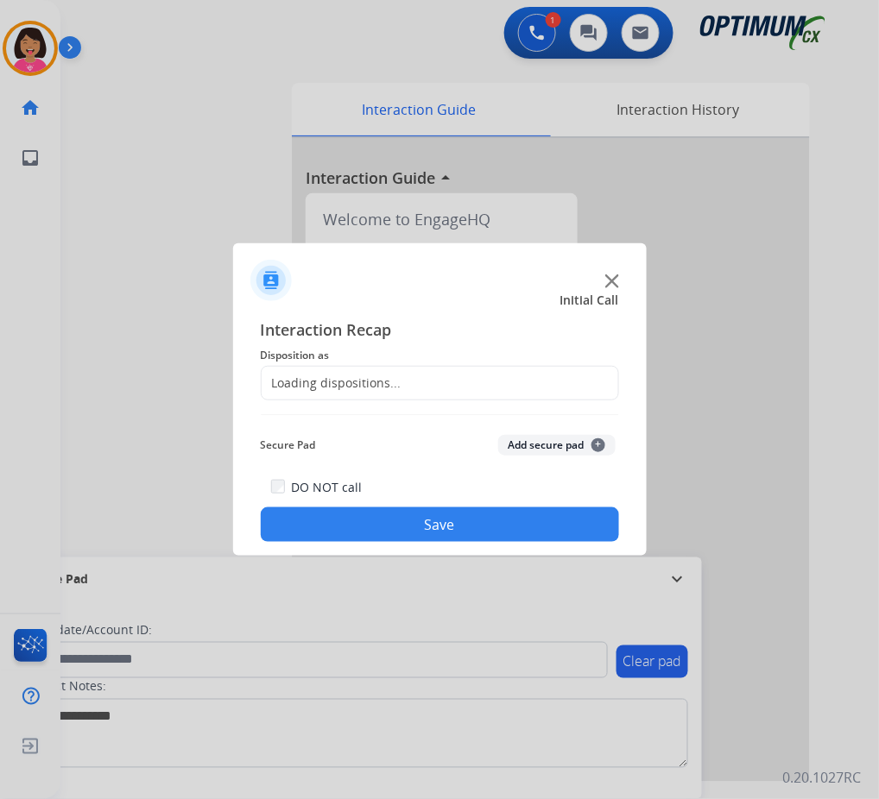
click at [508, 379] on div "Loading dispositions..." at bounding box center [440, 383] width 358 height 35
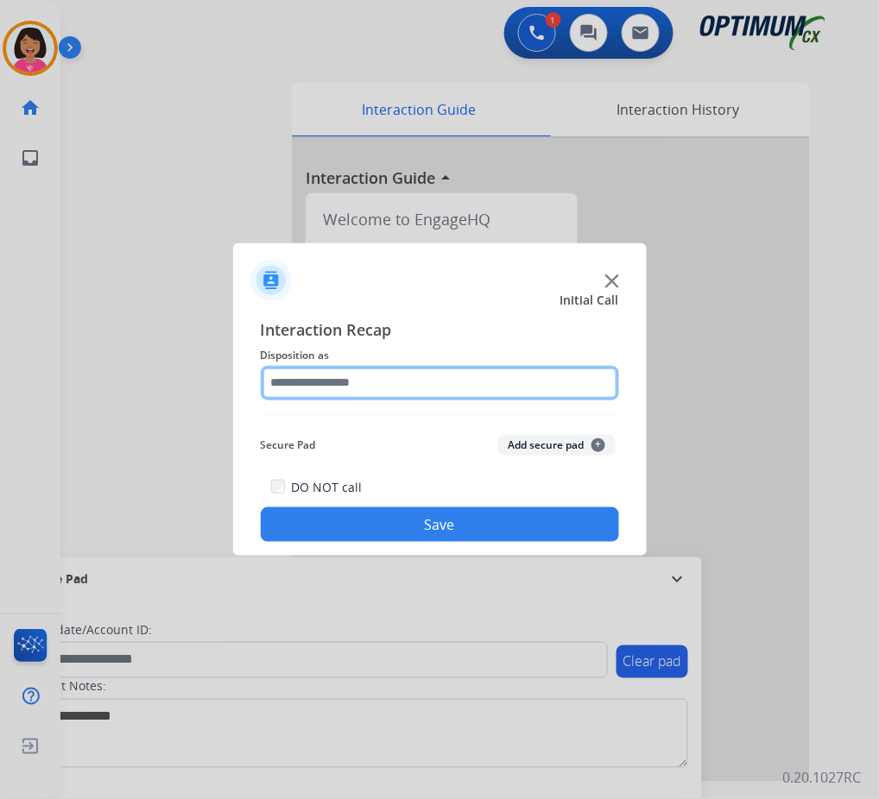
click at [463, 385] on input "text" at bounding box center [440, 383] width 358 height 35
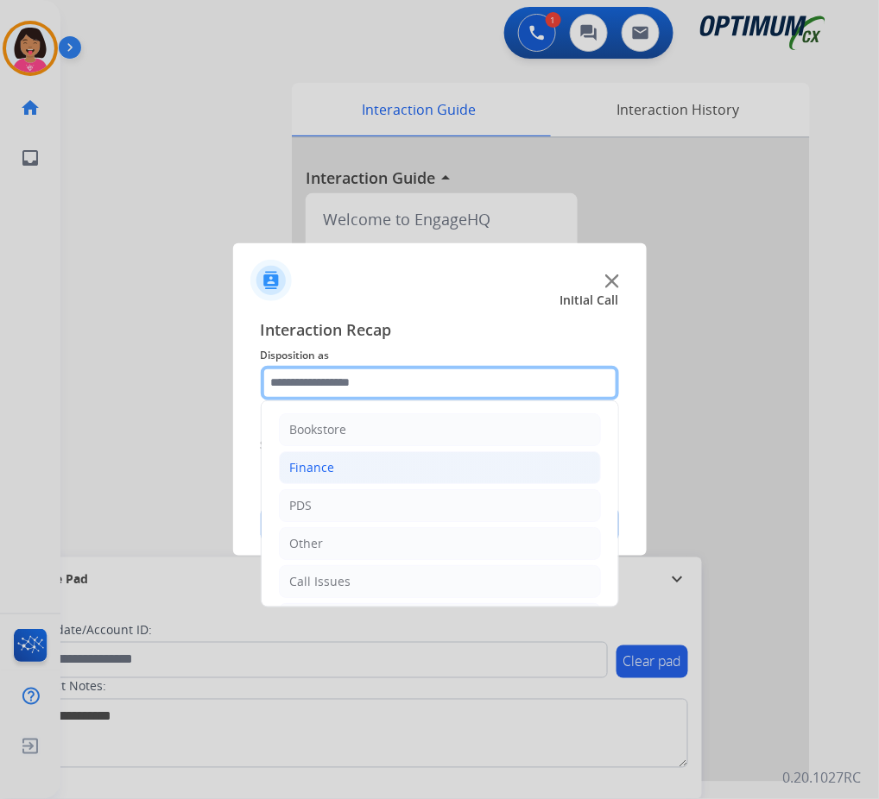
scroll to position [118, 0]
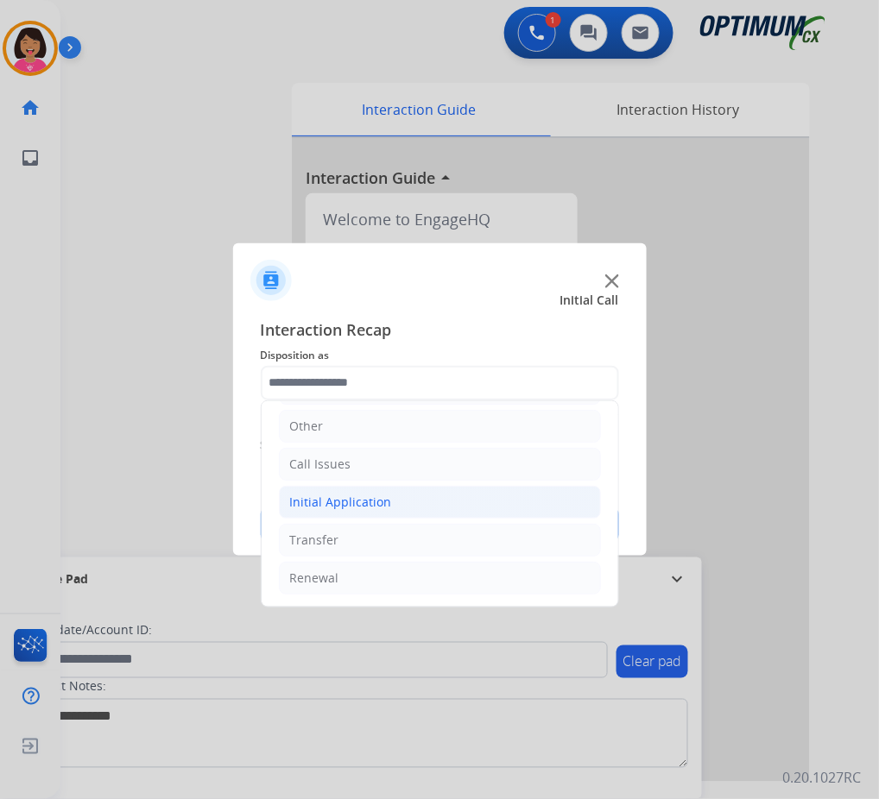
click at [444, 508] on li "Initial Application" at bounding box center [440, 502] width 322 height 33
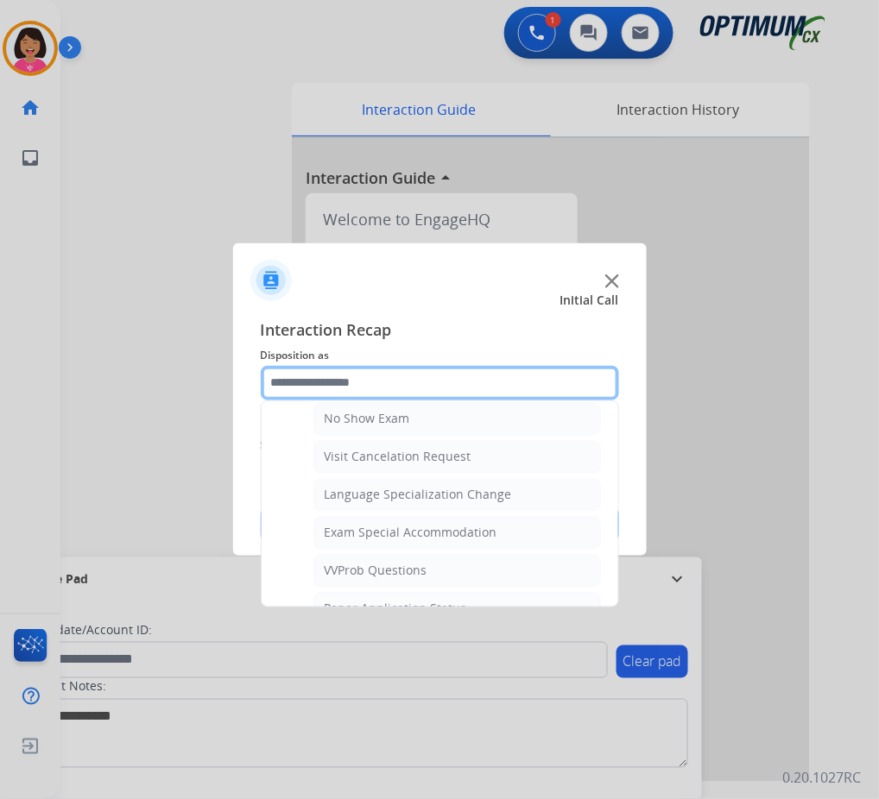
scroll to position [789, 0]
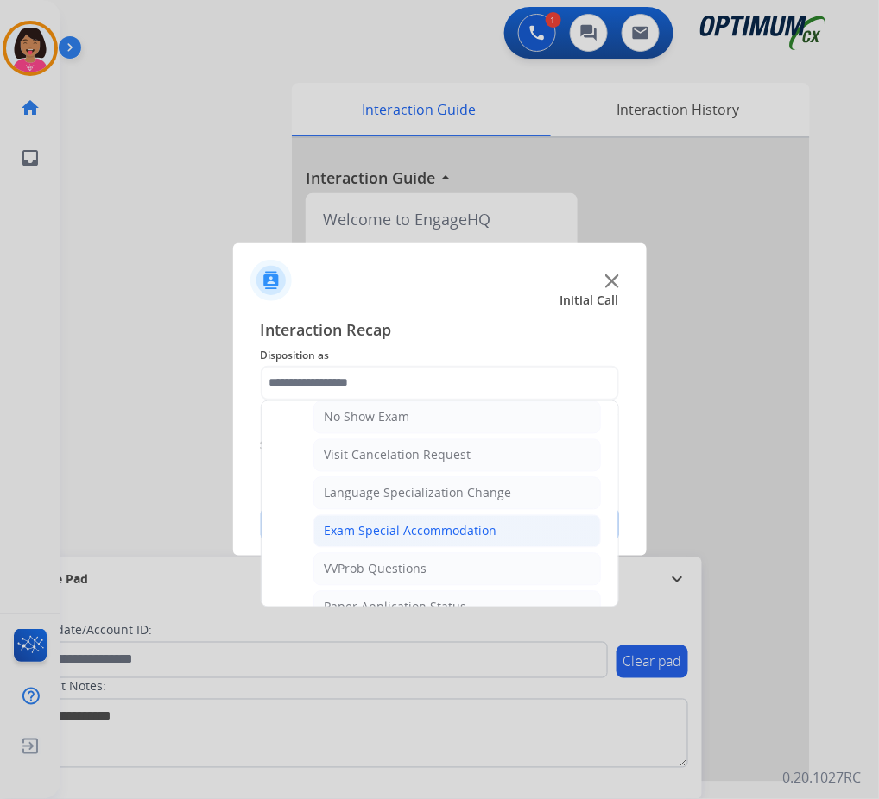
click at [452, 531] on div "Exam Special Accommodation" at bounding box center [411, 531] width 173 height 17
type input "**********"
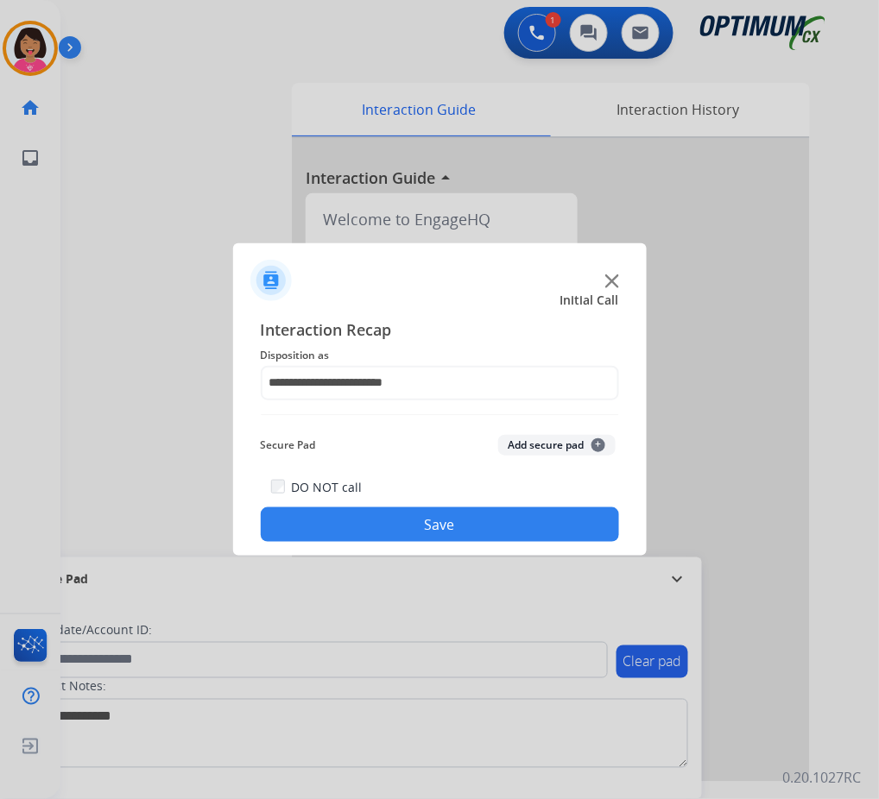
click at [452, 529] on button "Save" at bounding box center [440, 525] width 358 height 35
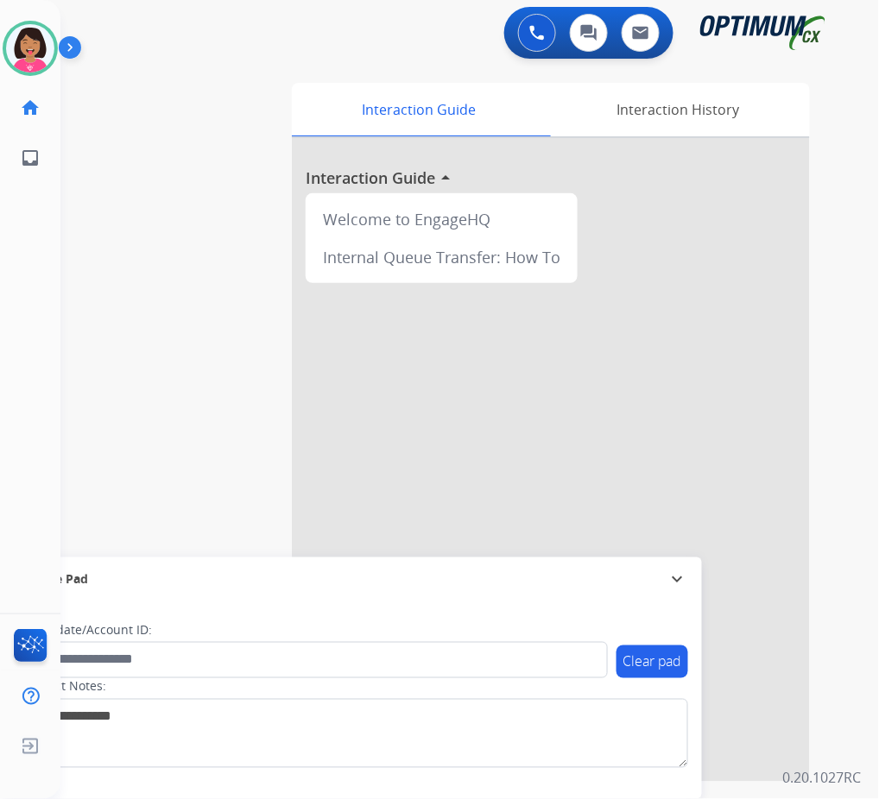
click at [91, 299] on div "swap_horiz Break voice bridge close_fullscreen Connect 3-Way Call merge_type Se…" at bounding box center [448, 422] width 777 height 720
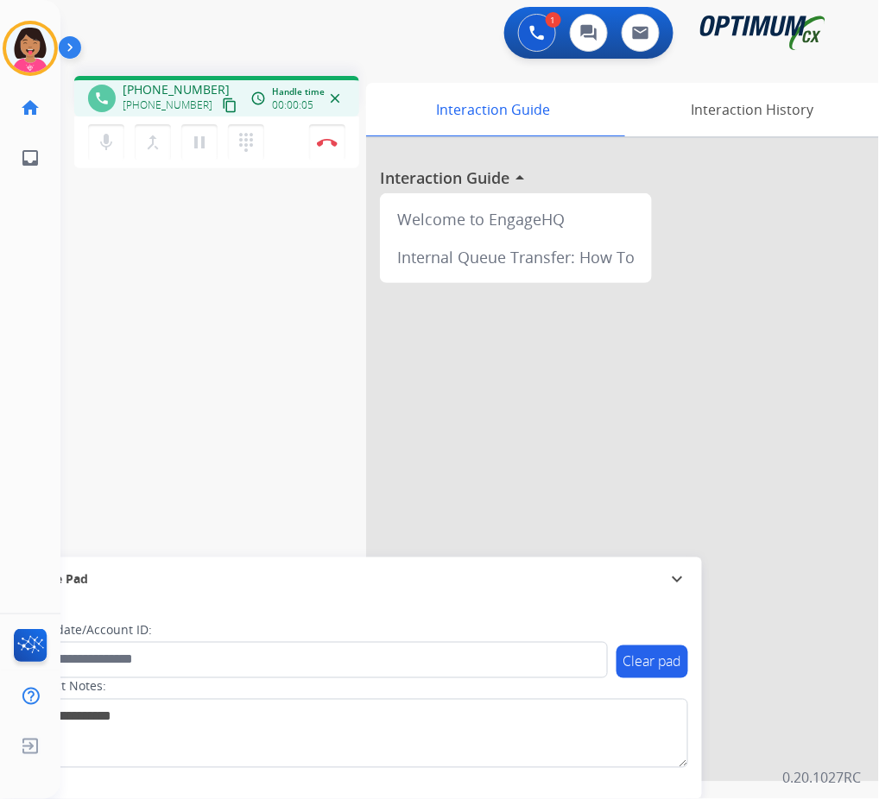
click at [222, 107] on mat-icon "content_copy" at bounding box center [230, 106] width 16 height 16
click at [100, 139] on mat-icon "mic" at bounding box center [106, 142] width 21 height 21
click at [109, 139] on mat-icon "mic_off" at bounding box center [106, 142] width 21 height 21
click at [98, 147] on mat-icon "mic" at bounding box center [106, 142] width 21 height 21
click at [106, 142] on mat-icon "mic_off" at bounding box center [106, 142] width 21 height 21
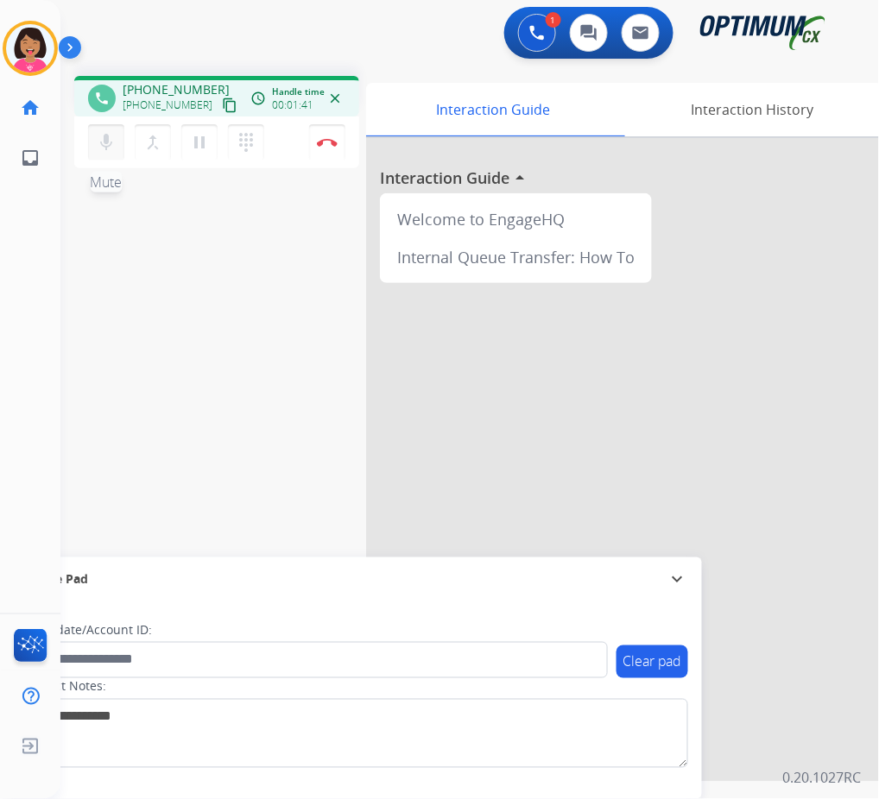
click at [108, 133] on mat-icon "mic" at bounding box center [106, 142] width 21 height 21
click at [115, 139] on mat-icon "mic_off" at bounding box center [106, 142] width 21 height 21
click at [115, 142] on mat-icon "mic" at bounding box center [106, 142] width 21 height 21
click at [115, 142] on mat-icon "mic_off" at bounding box center [106, 142] width 21 height 21
click at [91, 170] on div "phone [PHONE_NUMBER] [PHONE_NUMBER] content_copy access_time Call metrics Queue…" at bounding box center [216, 125] width 285 height 98
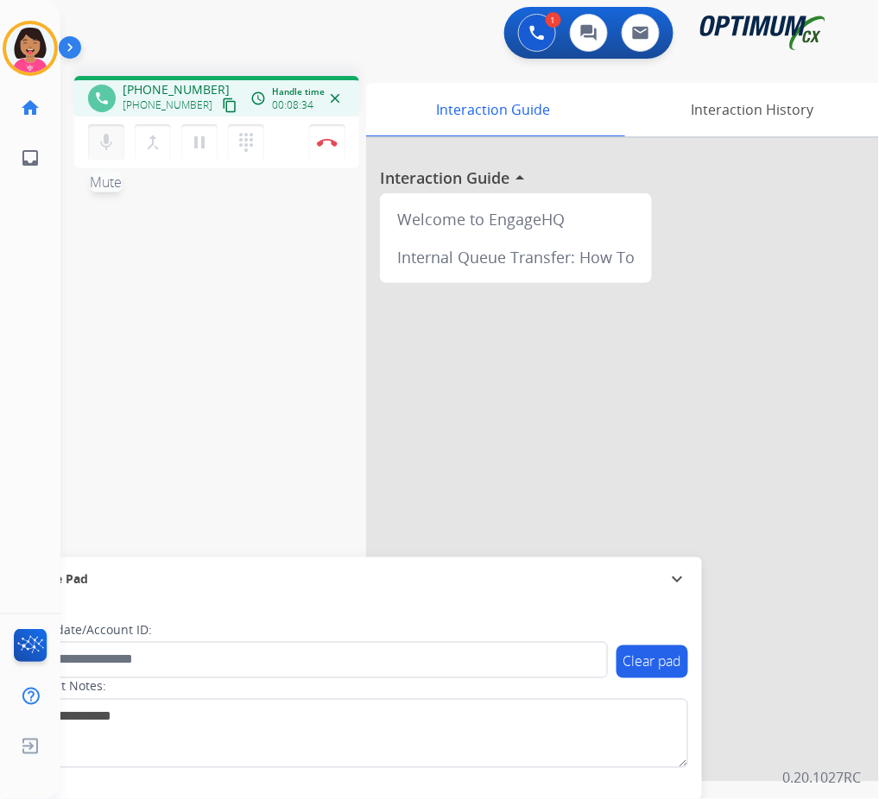
click at [100, 139] on mat-icon "mic" at bounding box center [106, 142] width 21 height 21
click at [191, 149] on mat-icon "pause" at bounding box center [199, 142] width 21 height 21
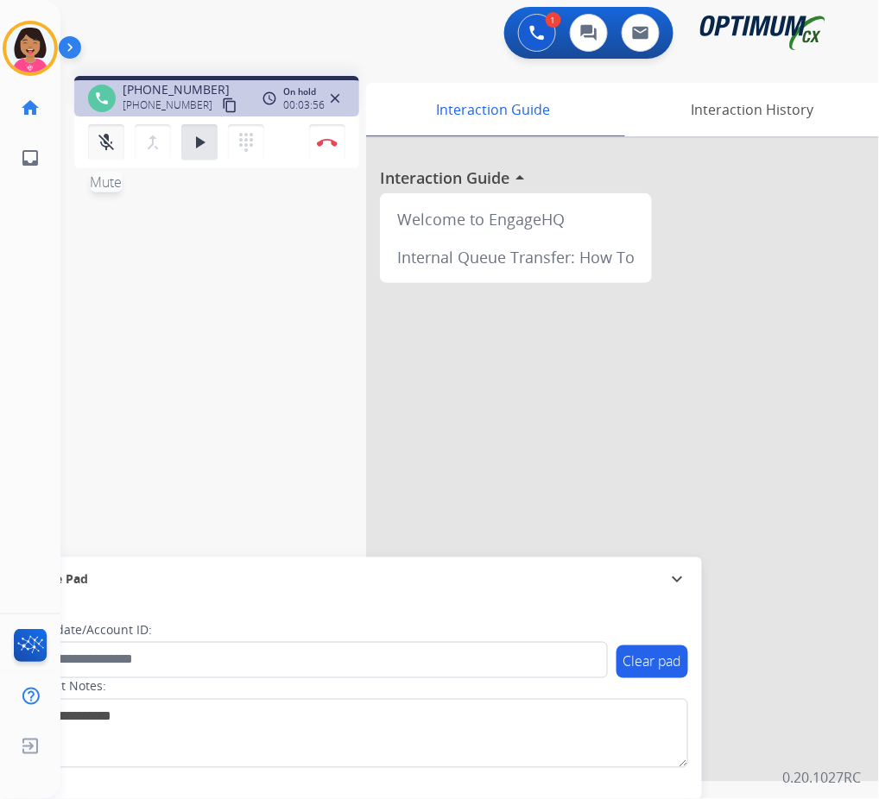
click at [91, 129] on button "mic_off Mute" at bounding box center [106, 142] width 36 height 36
click at [197, 145] on mat-icon "play_arrow" at bounding box center [199, 142] width 21 height 21
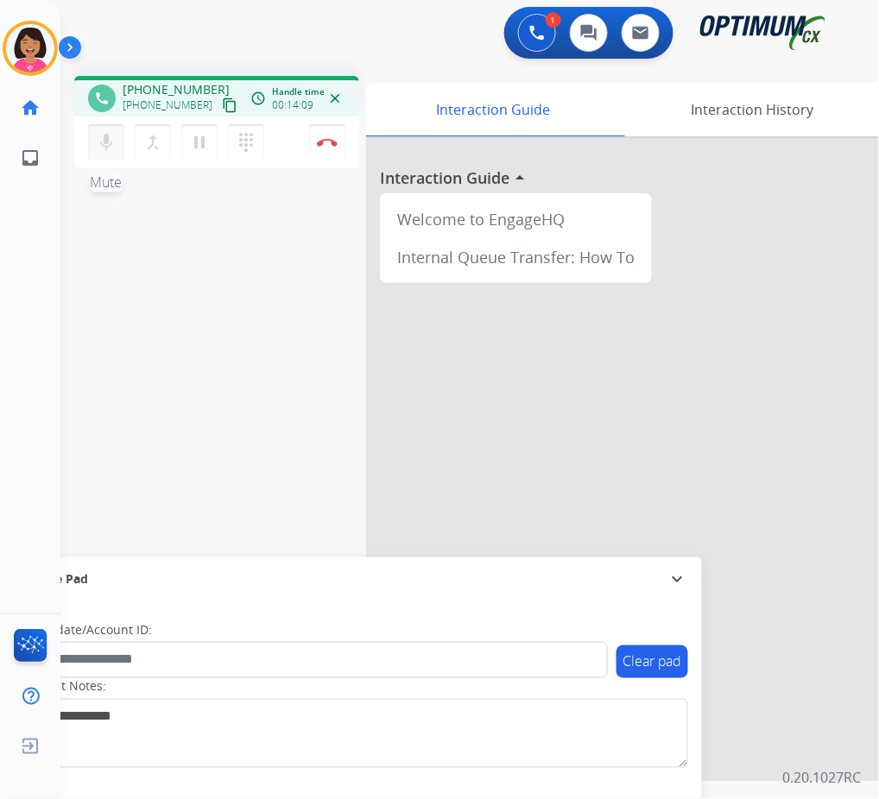
click at [98, 136] on mat-icon "mic" at bounding box center [106, 142] width 21 height 21
click at [103, 139] on mat-icon "mic_off" at bounding box center [106, 142] width 21 height 21
click at [79, 252] on div "phone [PHONE_NUMBER] [PHONE_NUMBER] content_copy access_time Call metrics Queue…" at bounding box center [448, 422] width 777 height 720
click at [83, 243] on div "phone [PHONE_NUMBER] [PHONE_NUMBER] content_copy access_time Call metrics Queue…" at bounding box center [448, 422] width 777 height 720
click at [334, 147] on button "Disconnect" at bounding box center [327, 142] width 36 height 36
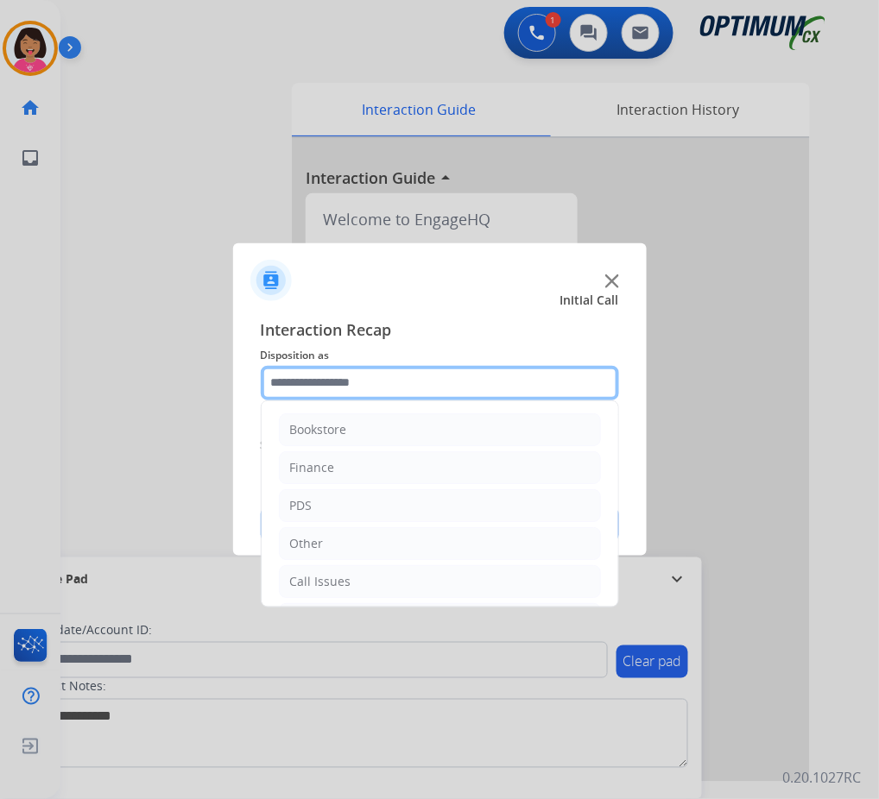
click at [432, 386] on input "text" at bounding box center [440, 383] width 358 height 35
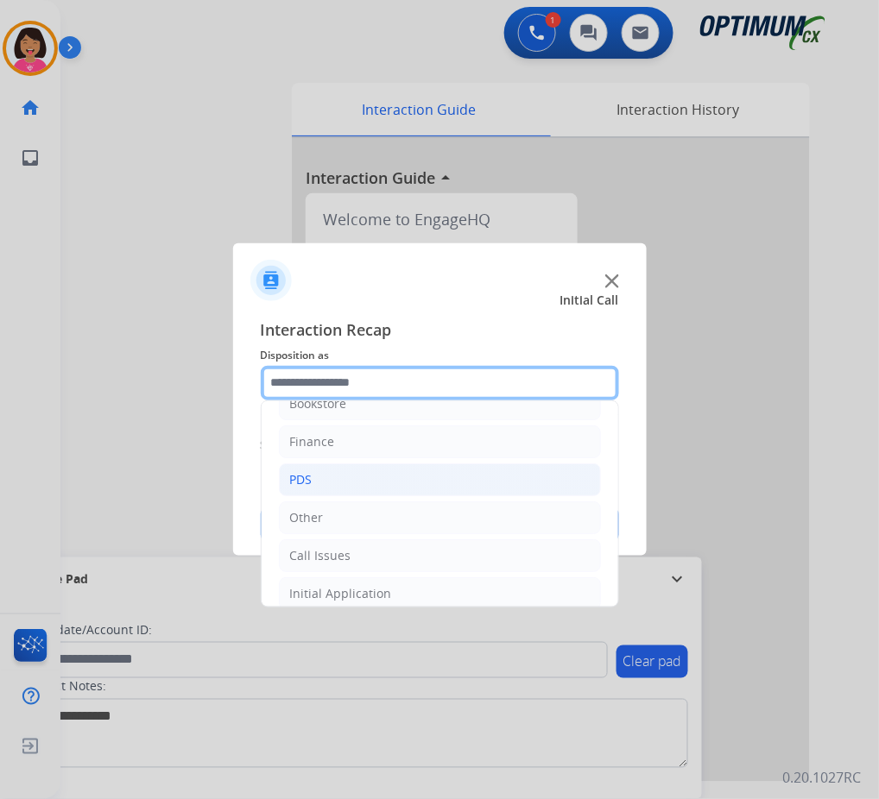
scroll to position [118, 0]
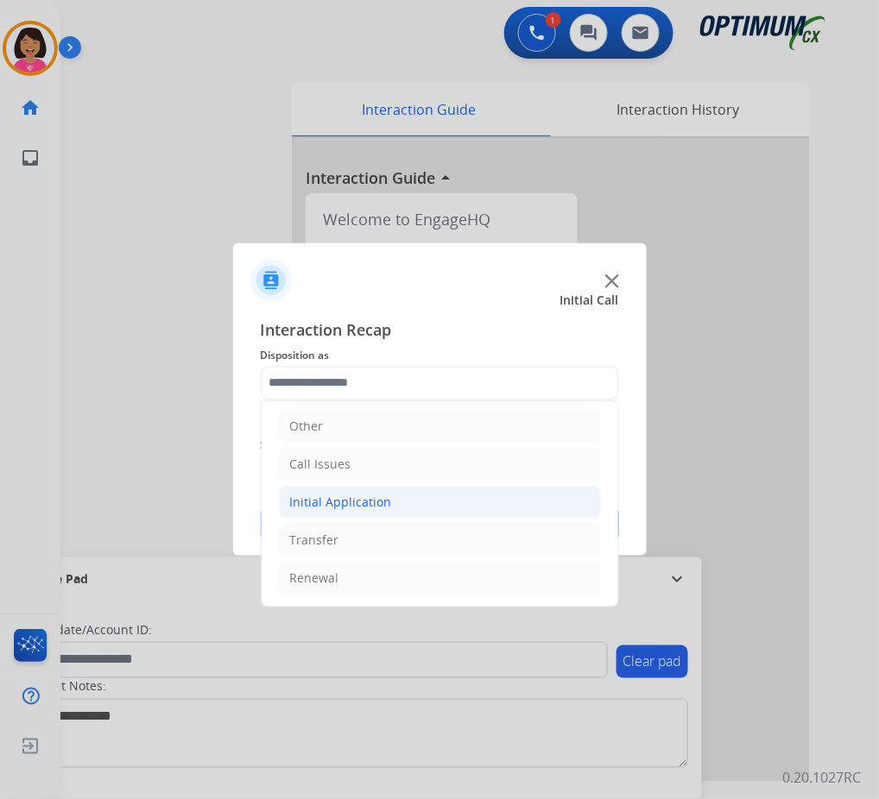
click at [457, 494] on li "Initial Application" at bounding box center [440, 502] width 322 height 33
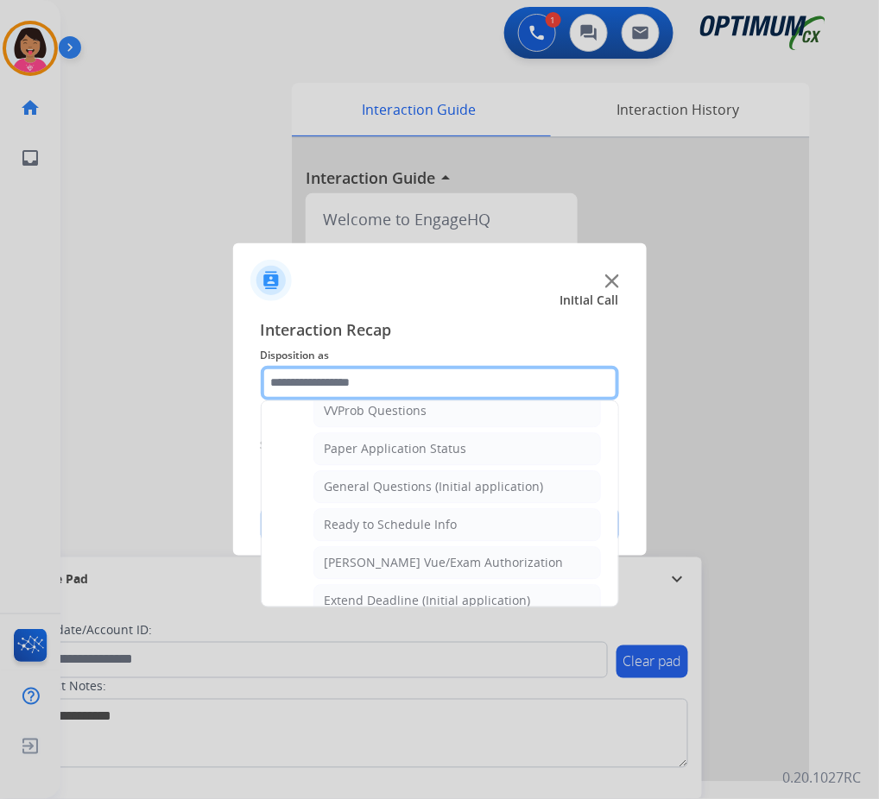
scroll to position [950, 0]
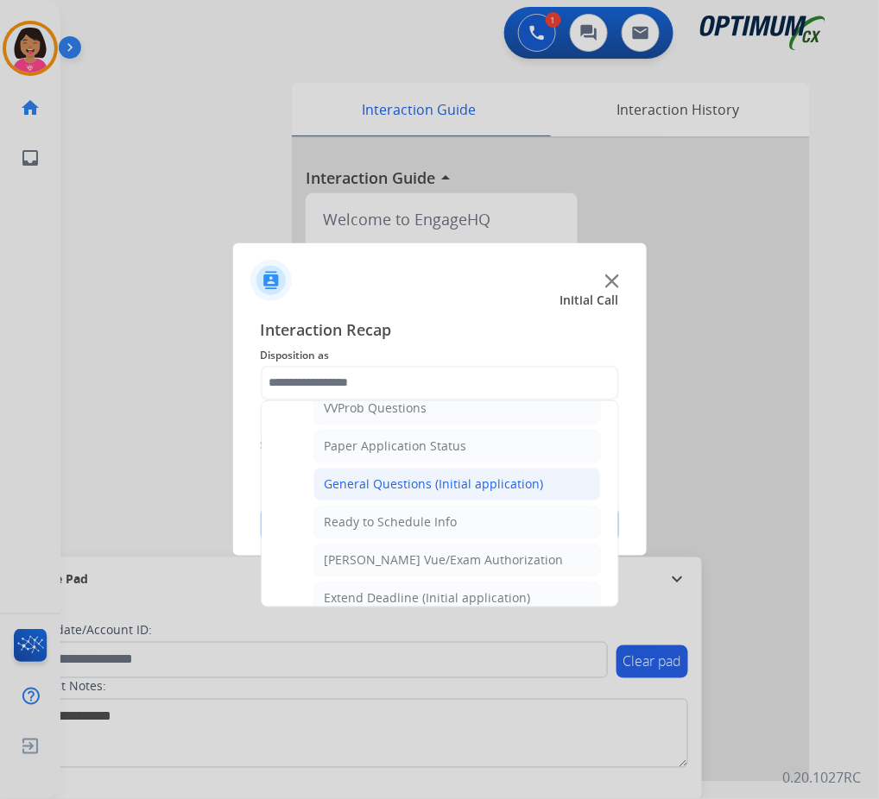
click at [458, 493] on div "General Questions (Initial application)" at bounding box center [434, 484] width 219 height 17
type input "**********"
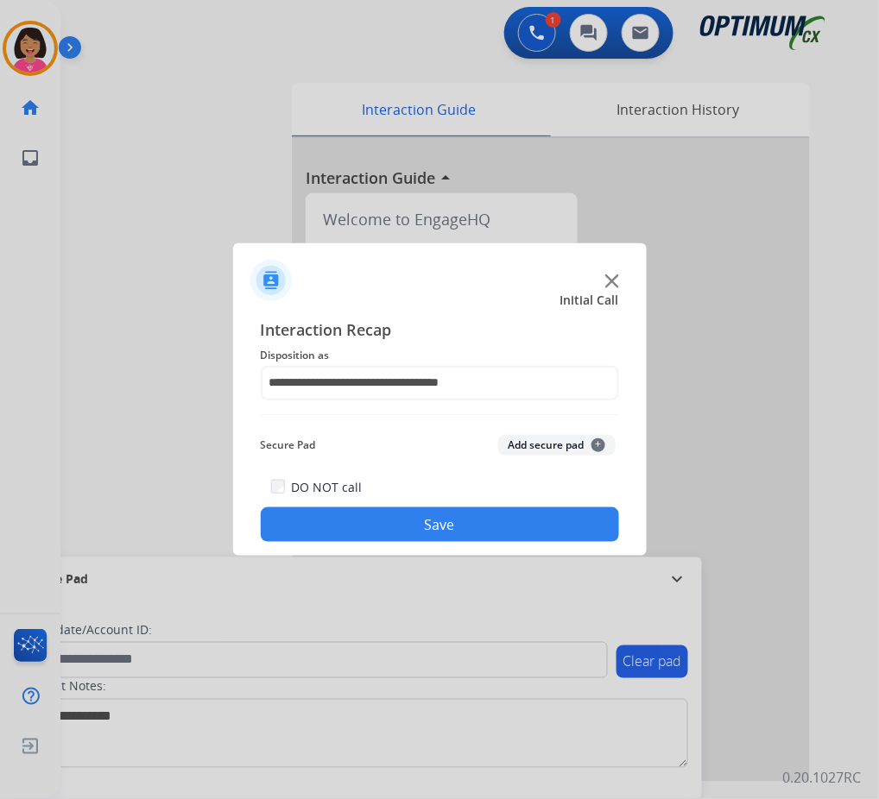
click at [467, 514] on button "Save" at bounding box center [440, 525] width 358 height 35
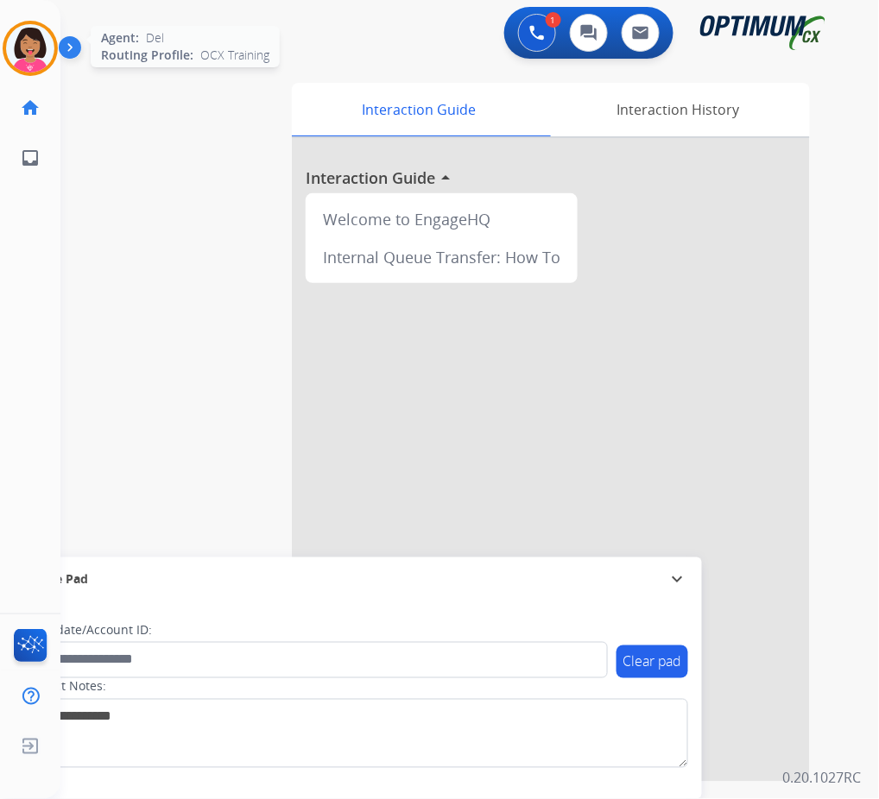
click at [29, 64] on img at bounding box center [30, 48] width 48 height 48
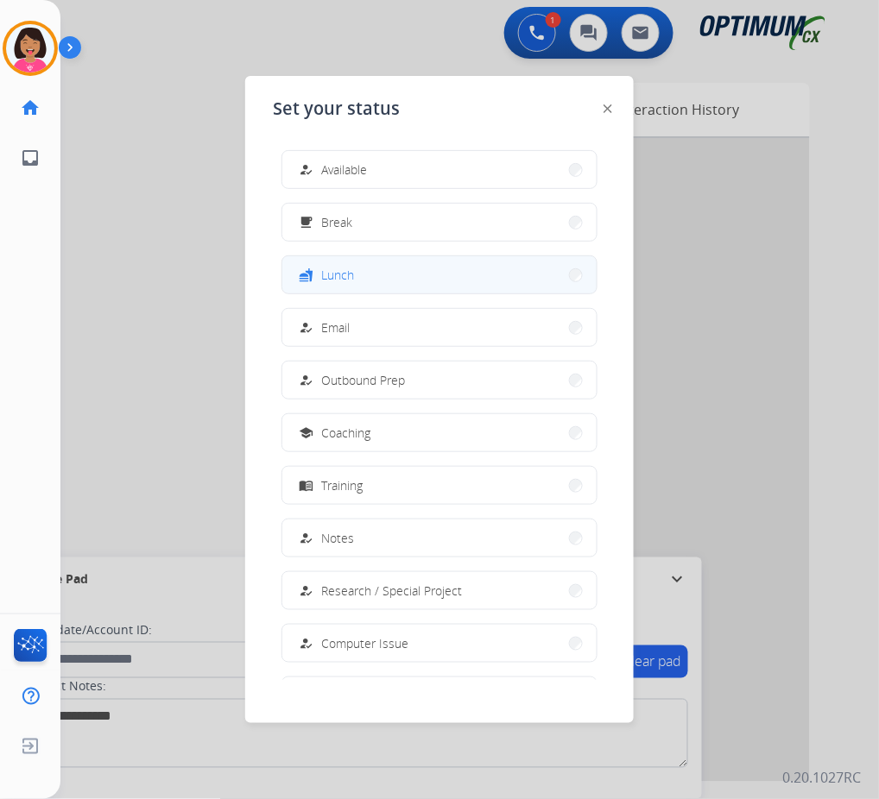
click at [338, 267] on span "Lunch" at bounding box center [337, 275] width 33 height 18
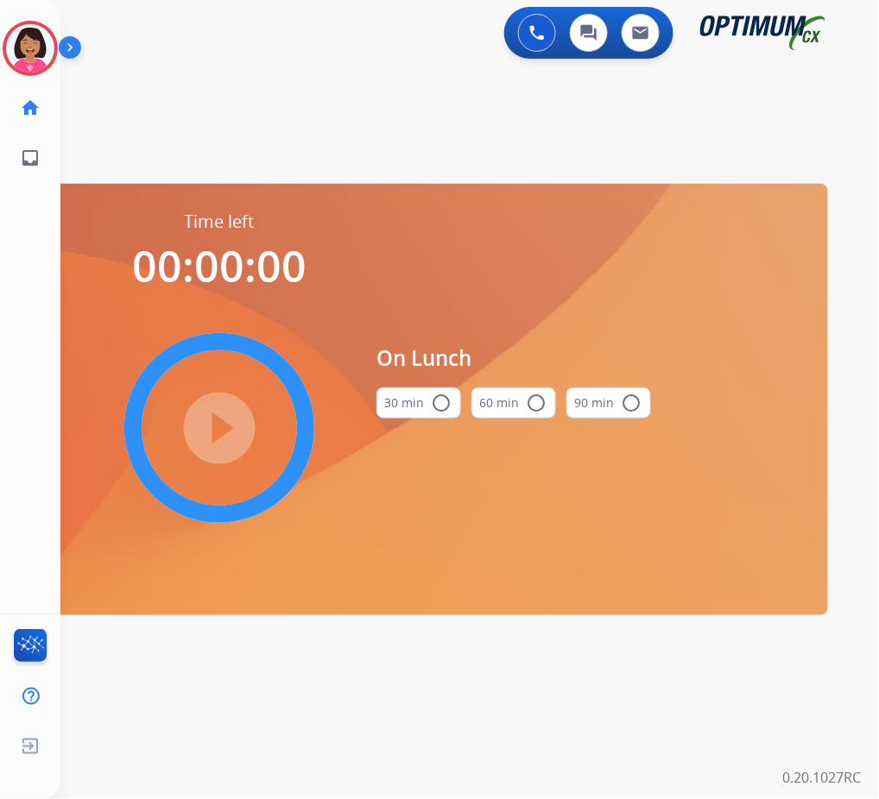
click at [412, 385] on div "30 min radio_button_unchecked" at bounding box center [418, 403] width 85 height 59
click at [433, 432] on div "30 min radio_button_unchecked" at bounding box center [418, 403] width 85 height 59
click at [431, 404] on mat-icon "radio_button_unchecked" at bounding box center [441, 403] width 21 height 21
click at [209, 424] on mat-icon "play_circle_filled" at bounding box center [219, 428] width 21 height 21
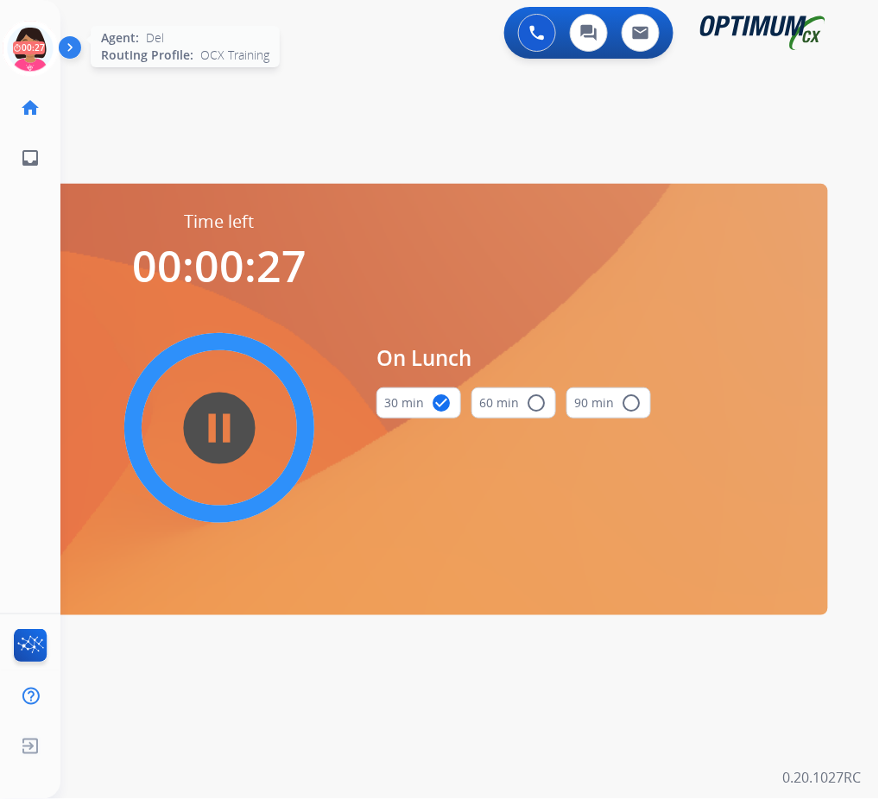
click at [22, 26] on icon at bounding box center [31, 49] width 56 height 56
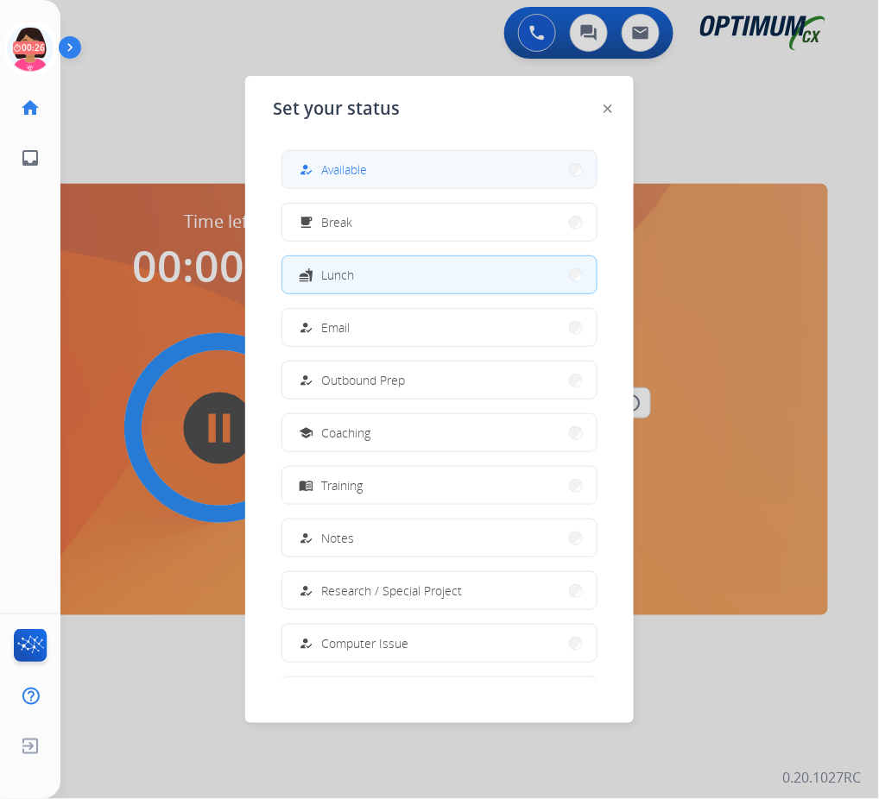
click at [377, 172] on button "how_to_reg Available" at bounding box center [439, 169] width 314 height 37
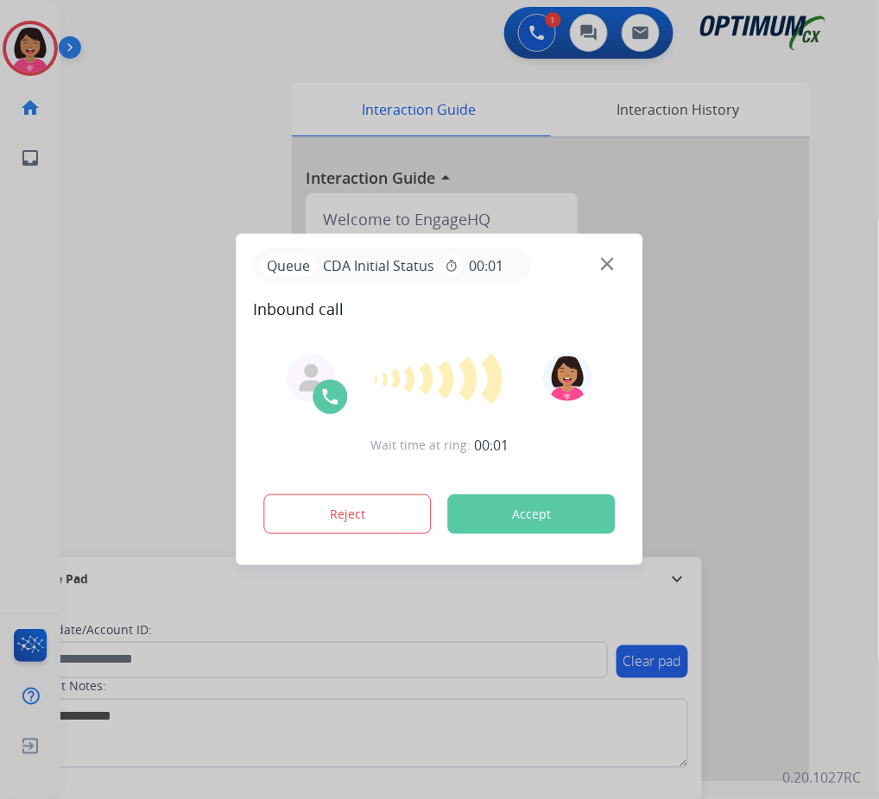
click at [314, 394] on div at bounding box center [330, 397] width 35 height 35
click at [608, 259] on img at bounding box center [607, 264] width 13 height 13
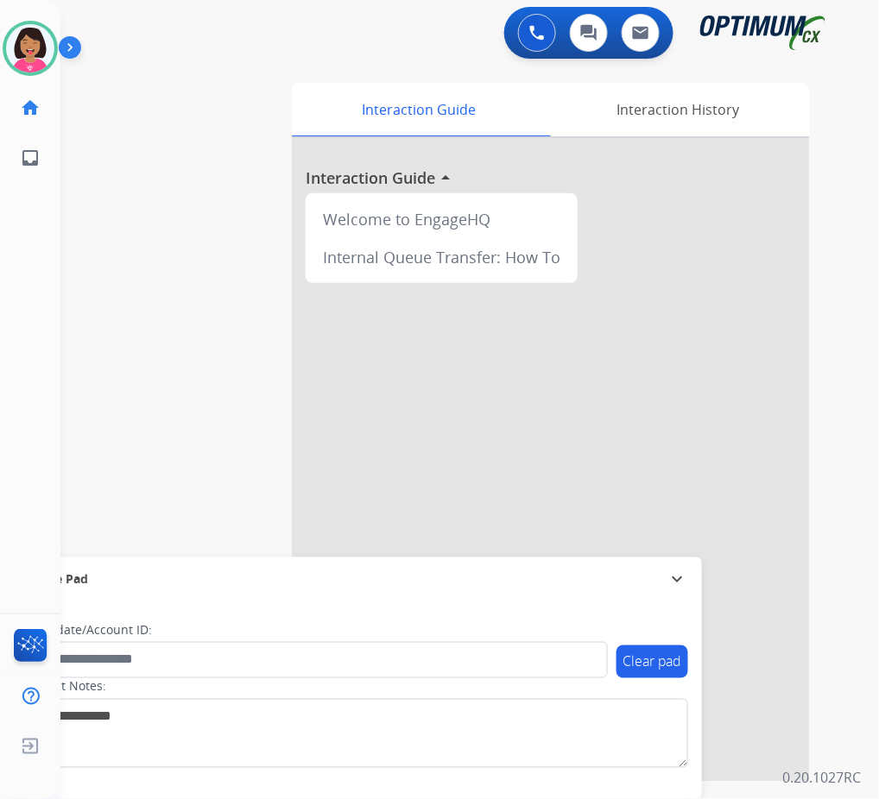
click at [260, 148] on div "swap_horiz Break voice bridge close_fullscreen Connect 3-Way Call merge_type Se…" at bounding box center [448, 422] width 777 height 720
click at [629, 129] on div "Interaction History" at bounding box center [677, 110] width 263 height 54
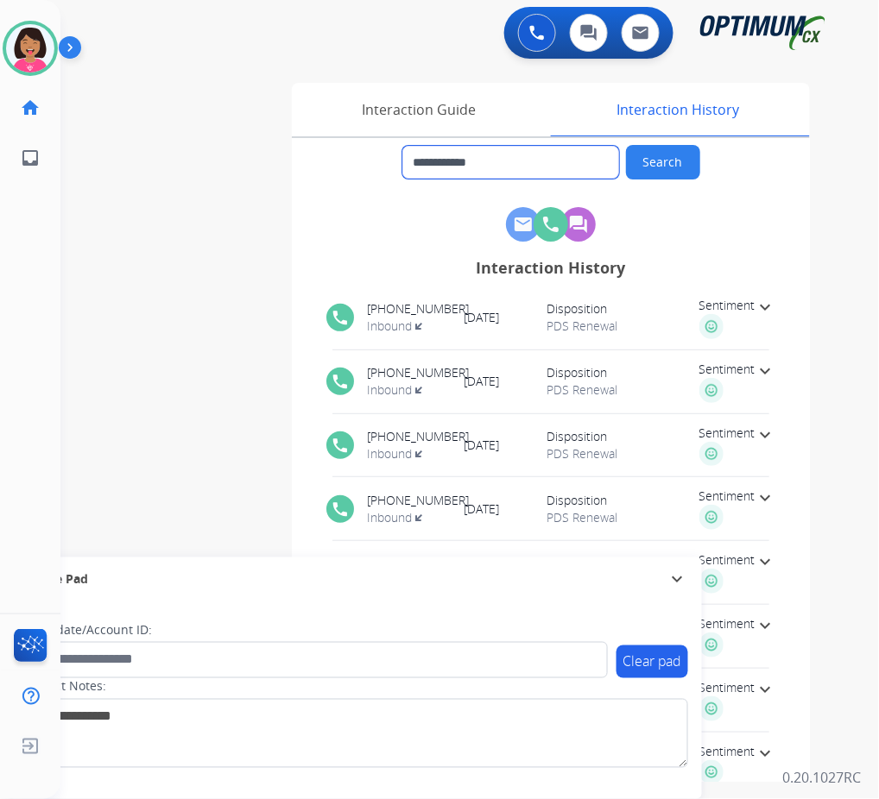
drag, startPoint x: 558, startPoint y: 166, endPoint x: 431, endPoint y: 161, distance: 127.9
click at [431, 161] on input "**********" at bounding box center [510, 162] width 217 height 33
click at [426, 123] on div "Interaction Guide" at bounding box center [419, 110] width 255 height 54
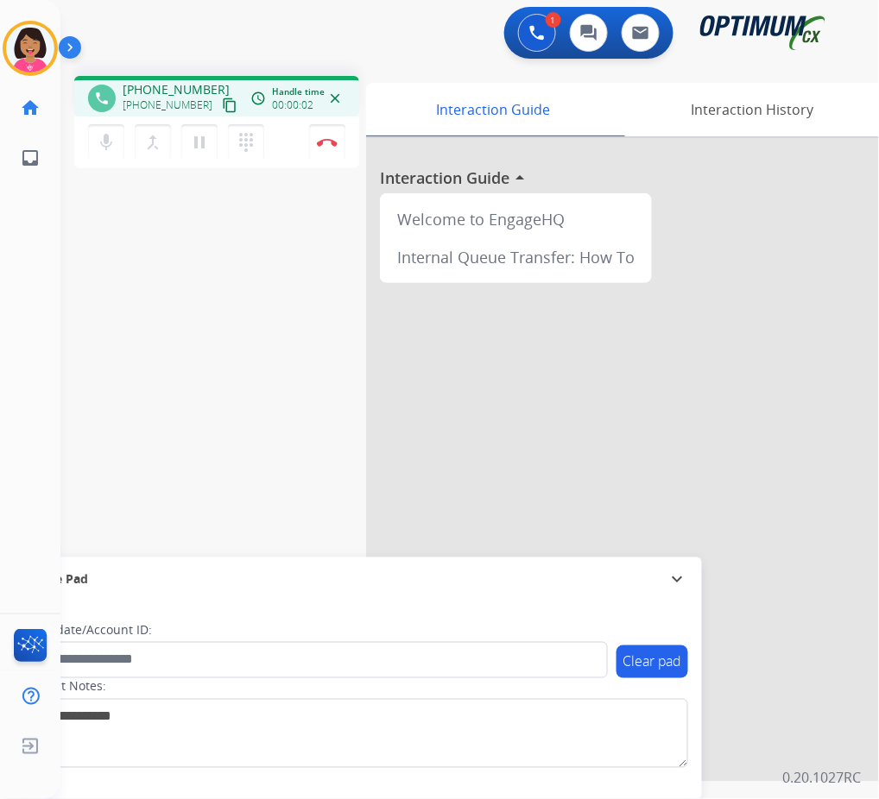
click at [222, 102] on mat-icon "content_copy" at bounding box center [230, 106] width 16 height 16
click at [104, 133] on mat-icon "mic" at bounding box center [106, 142] width 21 height 21
click at [117, 143] on button "mic_off Mute" at bounding box center [106, 142] width 36 height 36
click at [117, 143] on button "mic Mute" at bounding box center [106, 142] width 36 height 36
click at [92, 136] on button "mic_off Mute" at bounding box center [106, 142] width 36 height 36
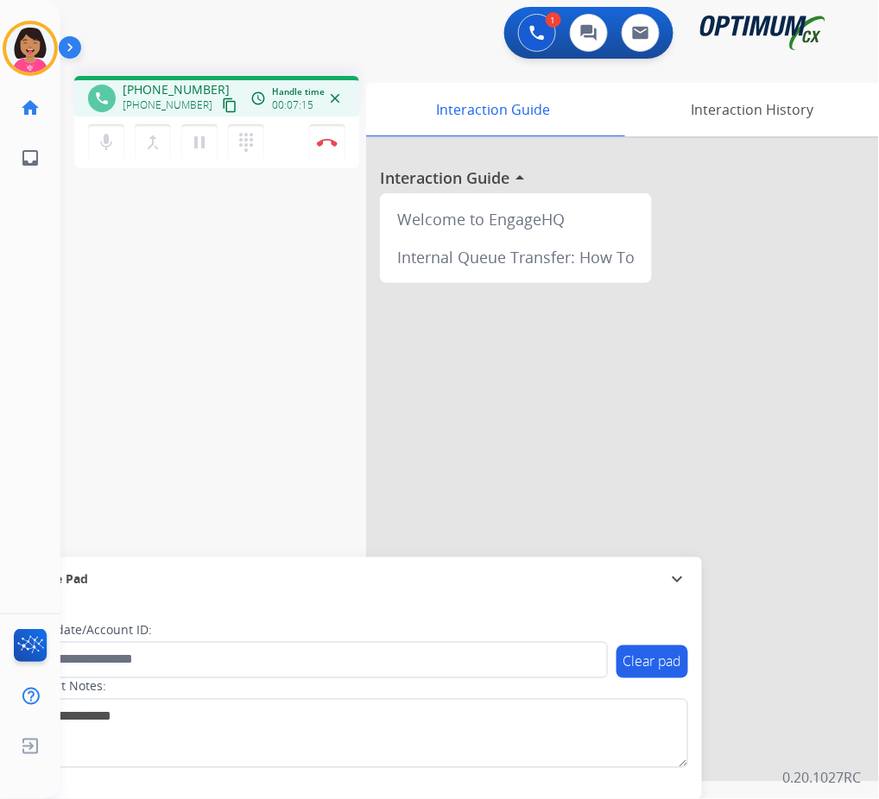
click at [73, 207] on div "phone [PHONE_NUMBER] [PHONE_NUMBER] content_copy access_time Call metrics Queue…" at bounding box center [448, 422] width 777 height 720
click at [320, 144] on img at bounding box center [327, 142] width 21 height 9
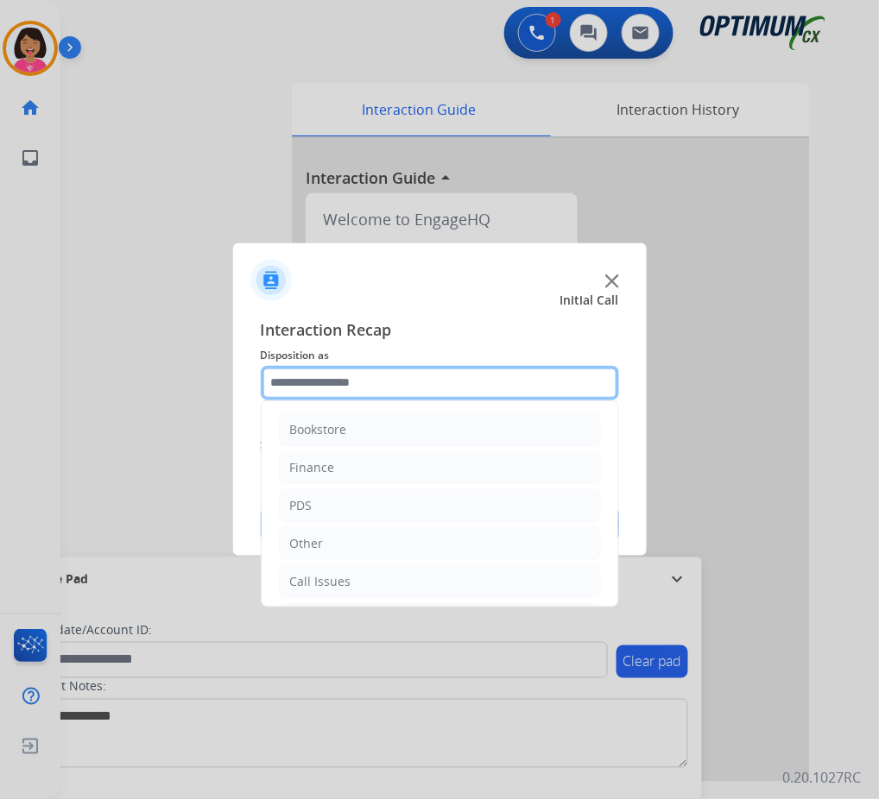
click at [283, 386] on input "text" at bounding box center [440, 383] width 358 height 35
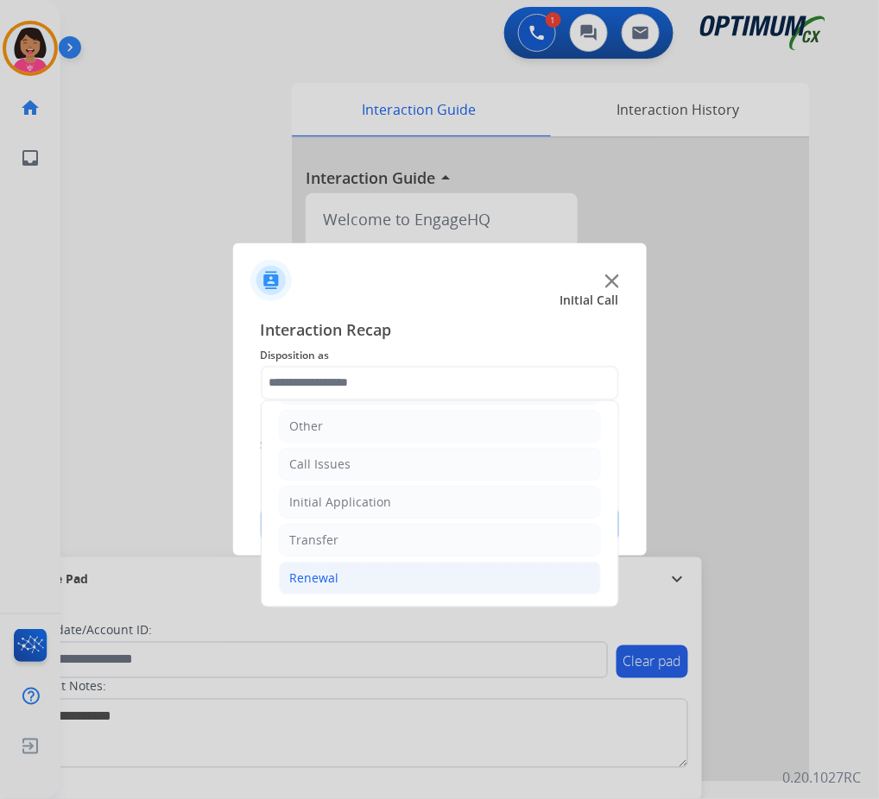
click at [350, 564] on li "Renewal" at bounding box center [440, 578] width 322 height 33
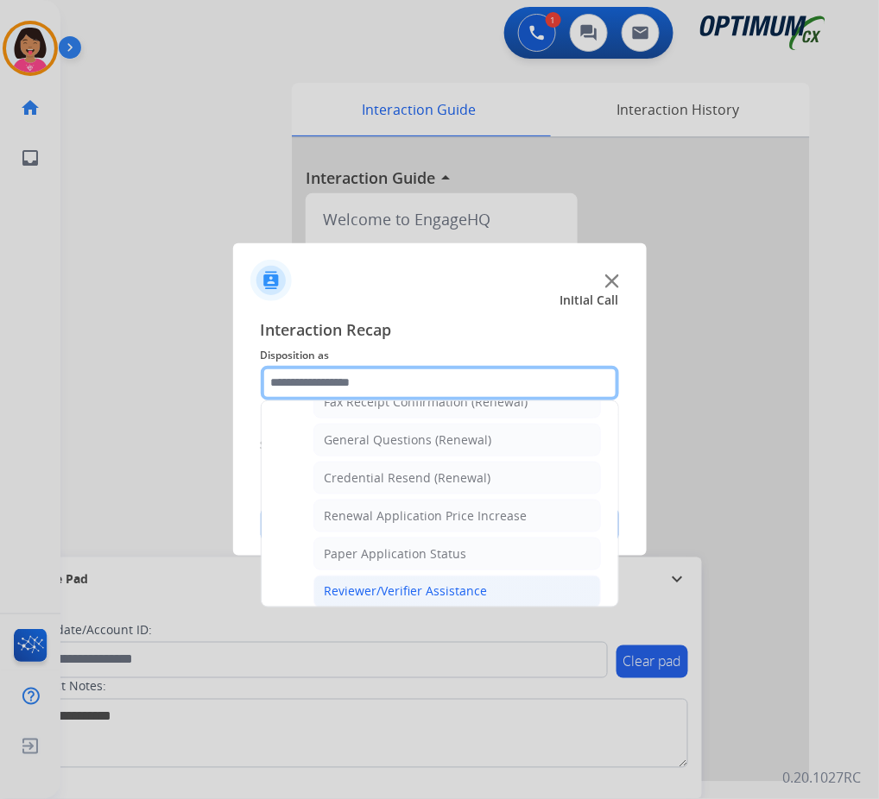
scroll to position [494, 0]
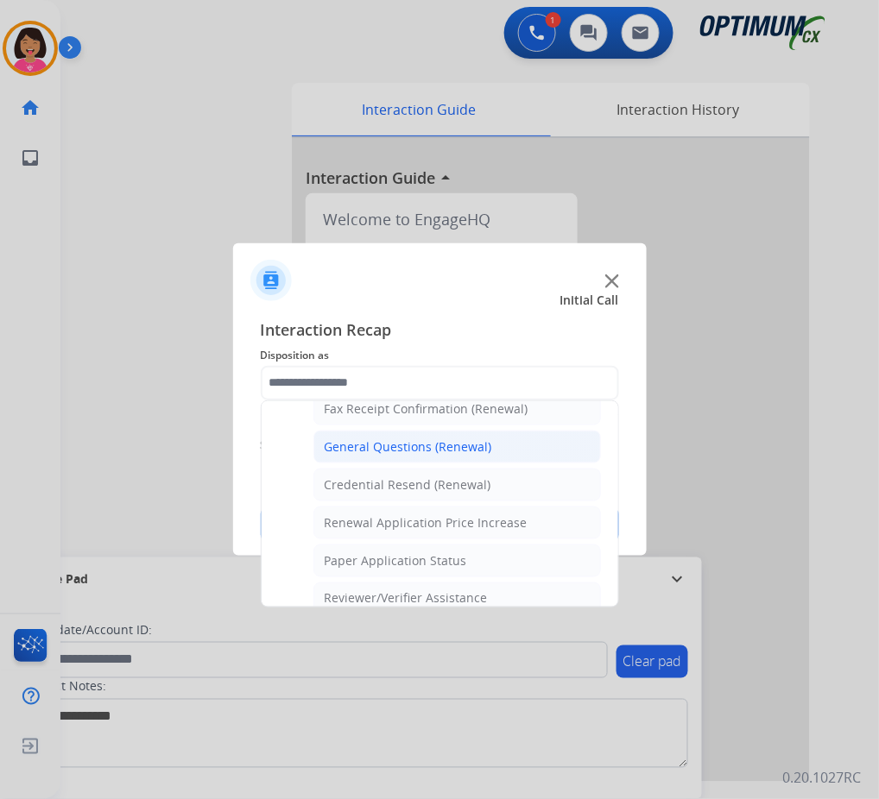
click at [389, 446] on div "General Questions (Renewal)" at bounding box center [408, 447] width 167 height 17
type input "**********"
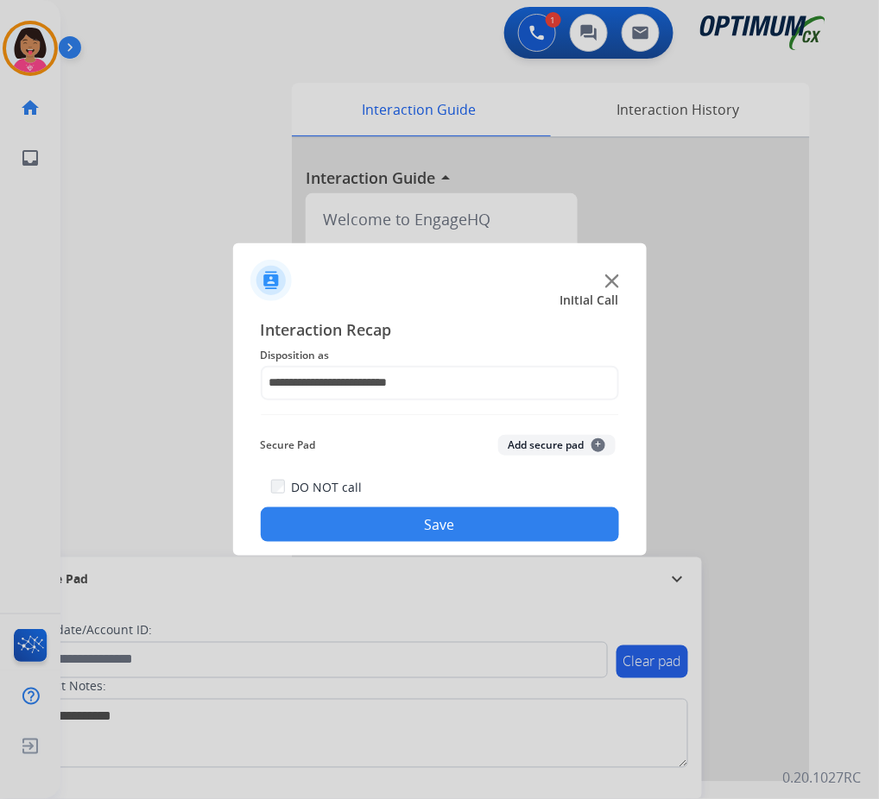
click at [422, 526] on button "Save" at bounding box center [440, 525] width 358 height 35
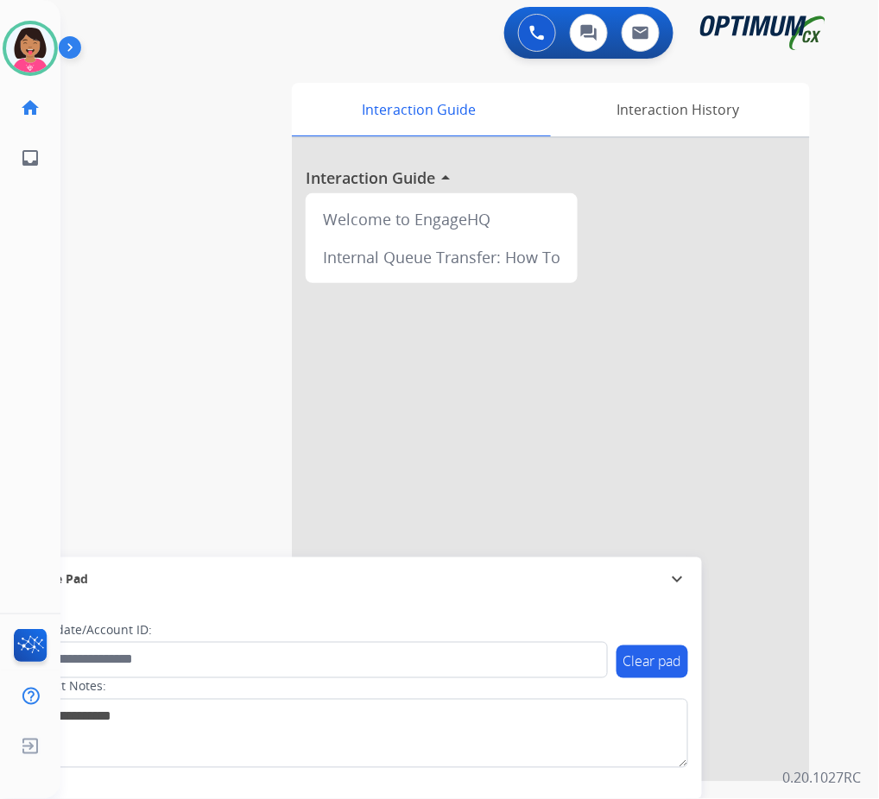
click at [92, 312] on div "swap_horiz Break voice bridge close_fullscreen Connect 3-Way Call merge_type Se…" at bounding box center [448, 422] width 777 height 720
click at [83, 492] on div "swap_horiz Break voice bridge close_fullscreen Connect 3-Way Call merge_type Se…" at bounding box center [448, 422] width 777 height 720
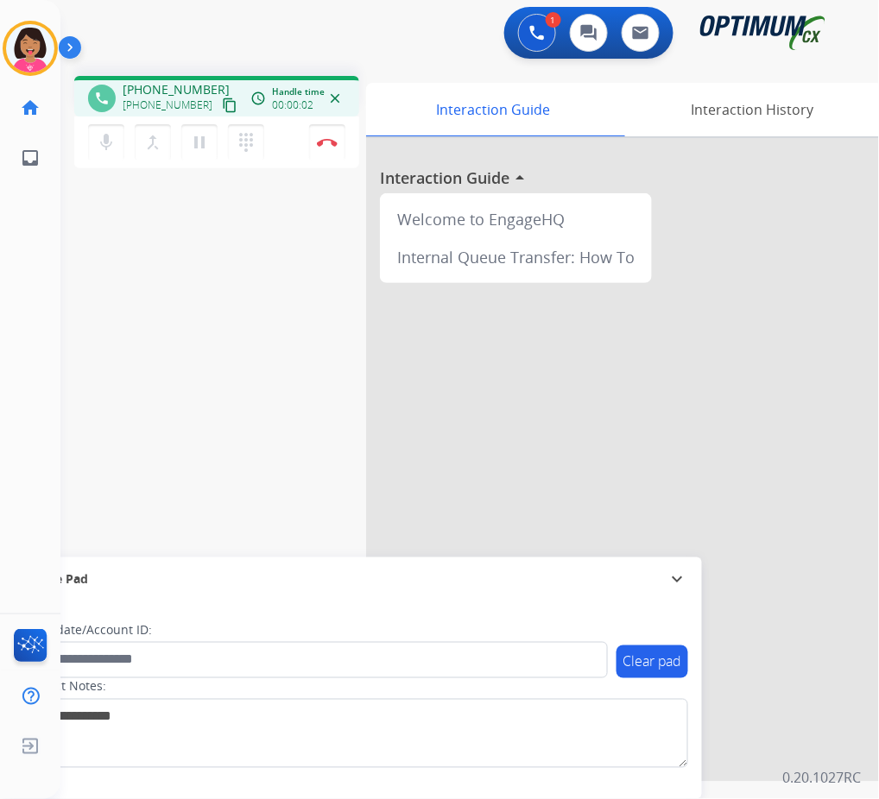
click at [219, 95] on button "content_copy" at bounding box center [229, 105] width 21 height 21
click at [97, 212] on div "phone [PHONE_NUMBER] [PHONE_NUMBER] content_copy access_time Call metrics Queue…" at bounding box center [448, 422] width 777 height 720
click at [327, 138] on img at bounding box center [327, 142] width 21 height 9
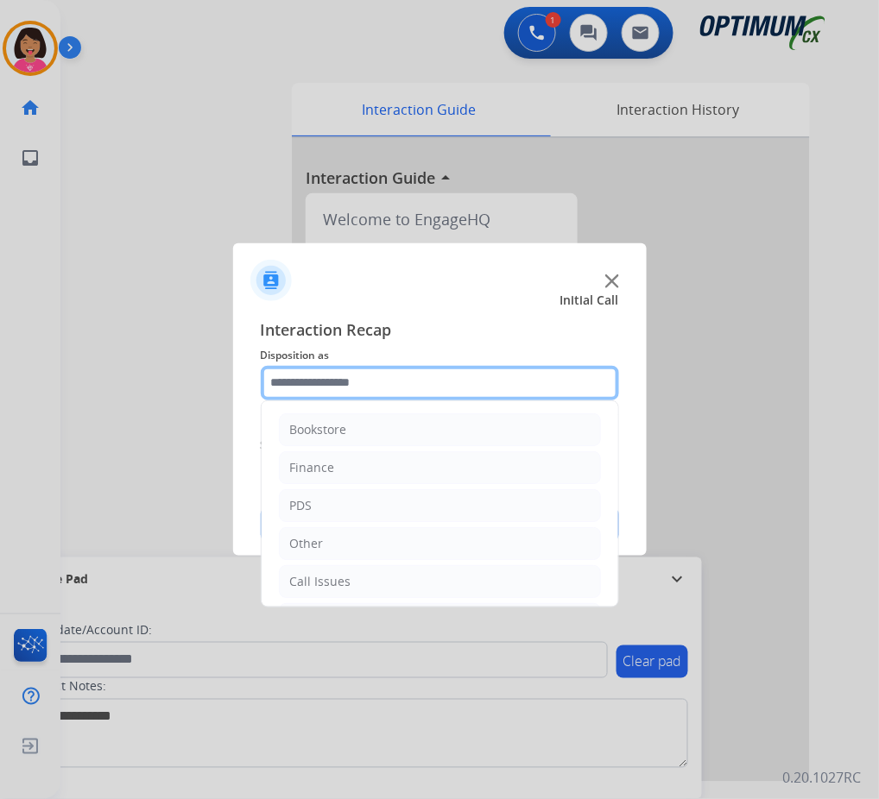
click at [377, 385] on input "text" at bounding box center [440, 383] width 358 height 35
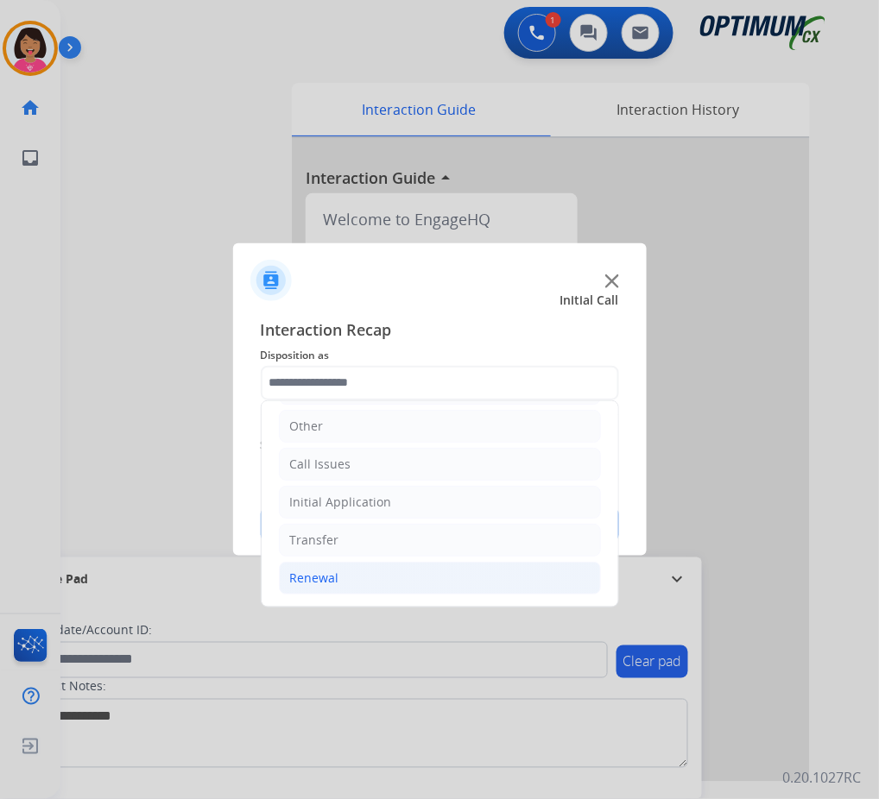
click at [382, 572] on li "Renewal" at bounding box center [440, 578] width 322 height 33
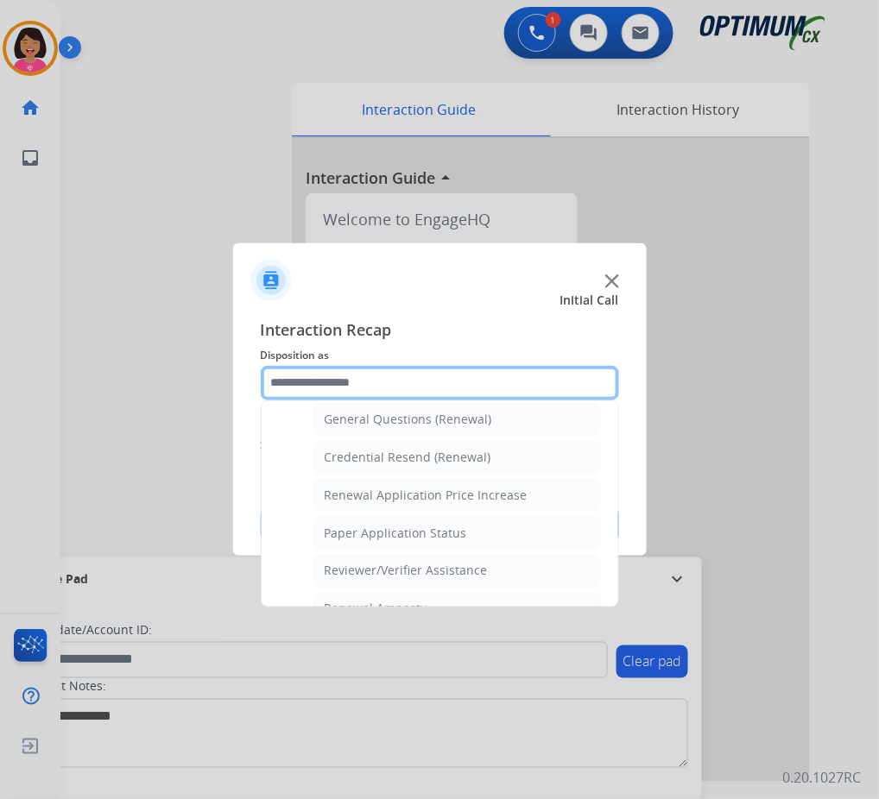
scroll to position [509, 0]
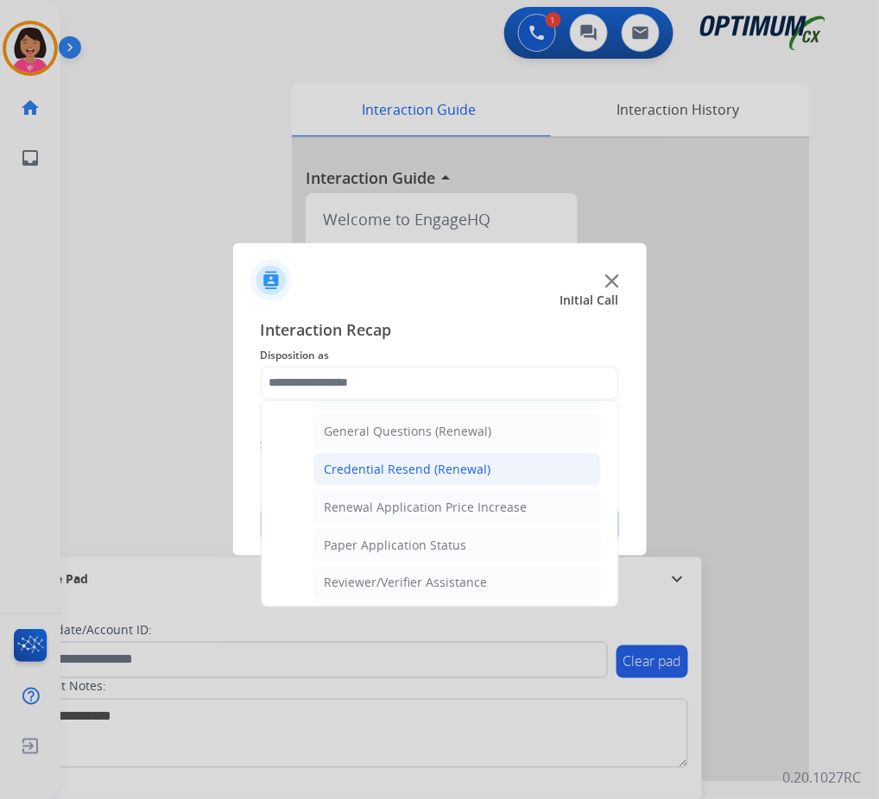
click at [353, 470] on div "Credential Resend (Renewal)" at bounding box center [408, 469] width 167 height 17
type input "**********"
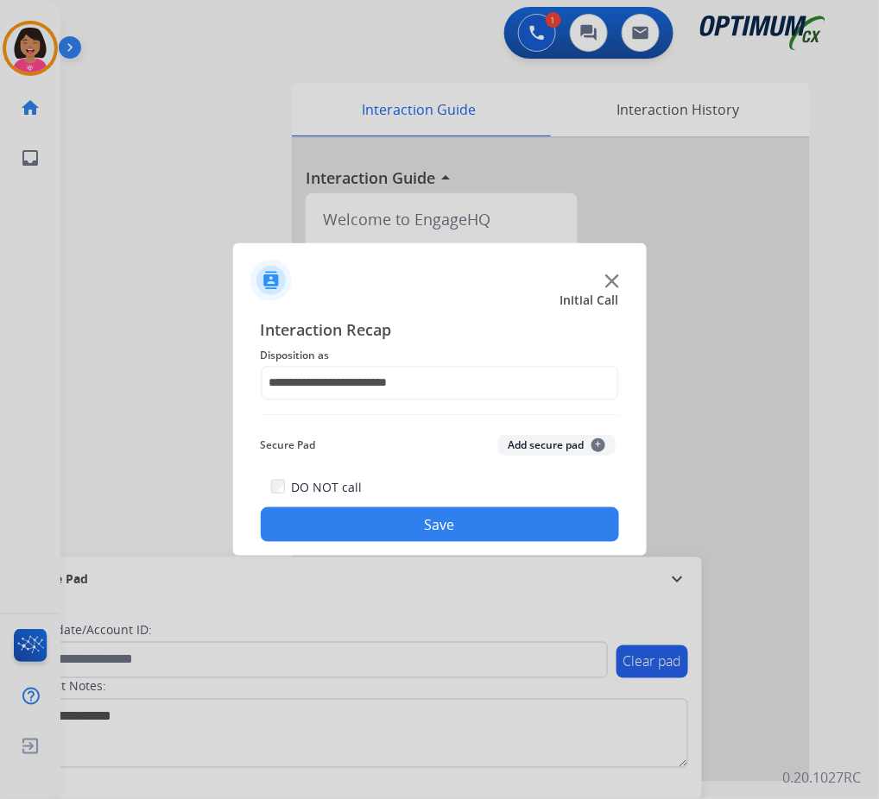
click at [355, 513] on button "Save" at bounding box center [440, 525] width 358 height 35
